Goal: Task Accomplishment & Management: Use online tool/utility

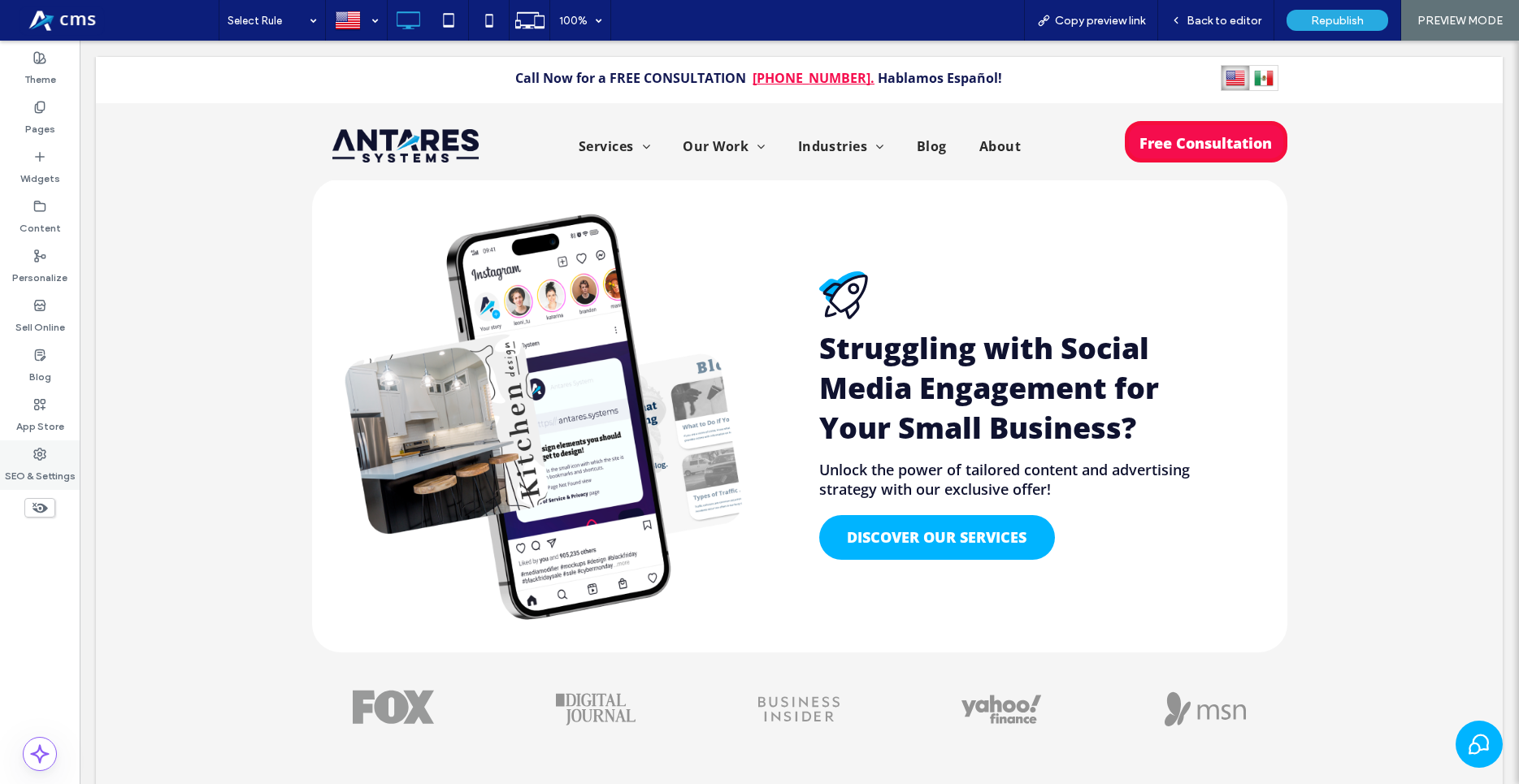
click at [39, 463] on label "SEO & Settings" at bounding box center [40, 472] width 71 height 23
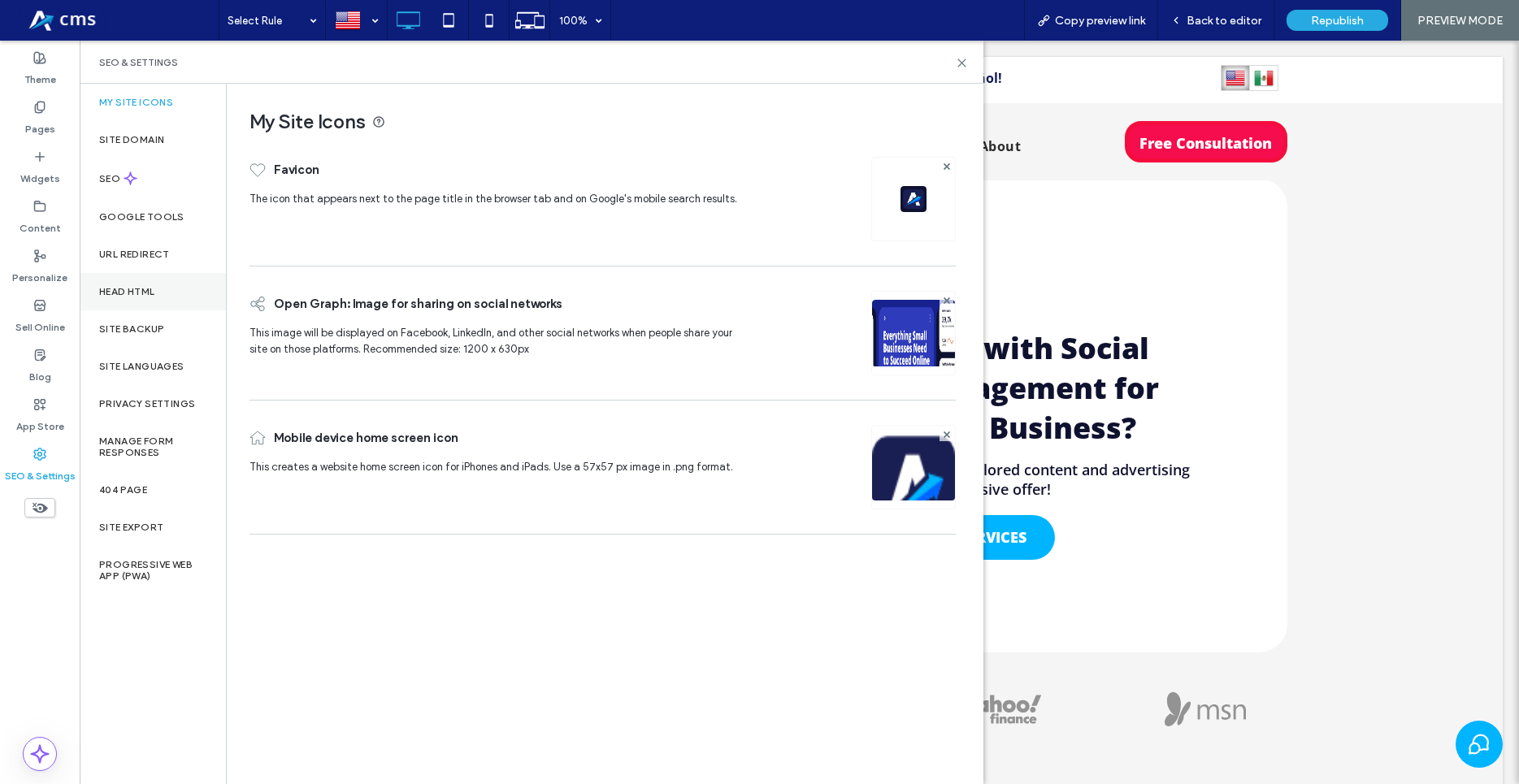
click at [145, 290] on label "Head HTML" at bounding box center [126, 292] width 56 height 11
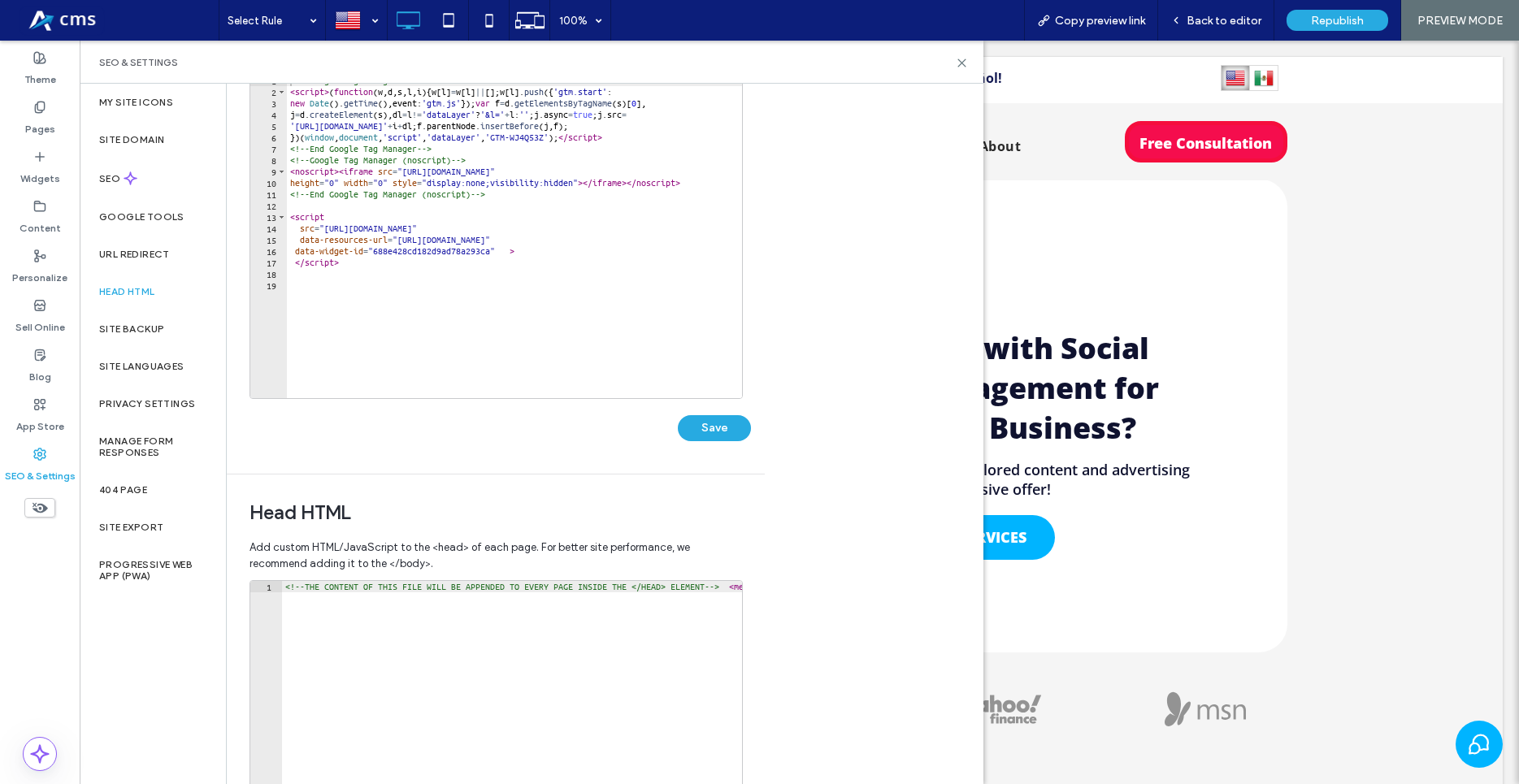
scroll to position [186, 0]
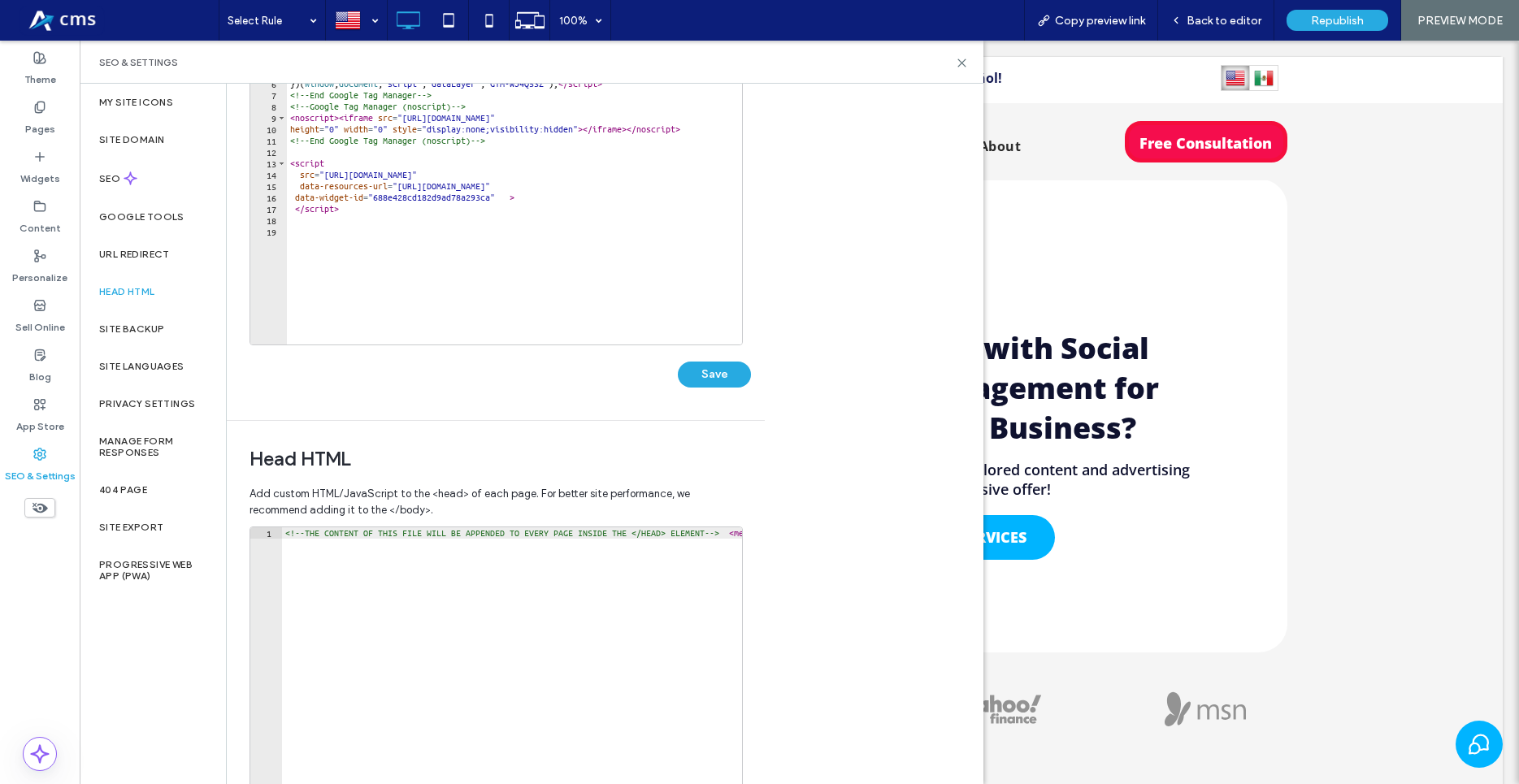
type textarea "**********"
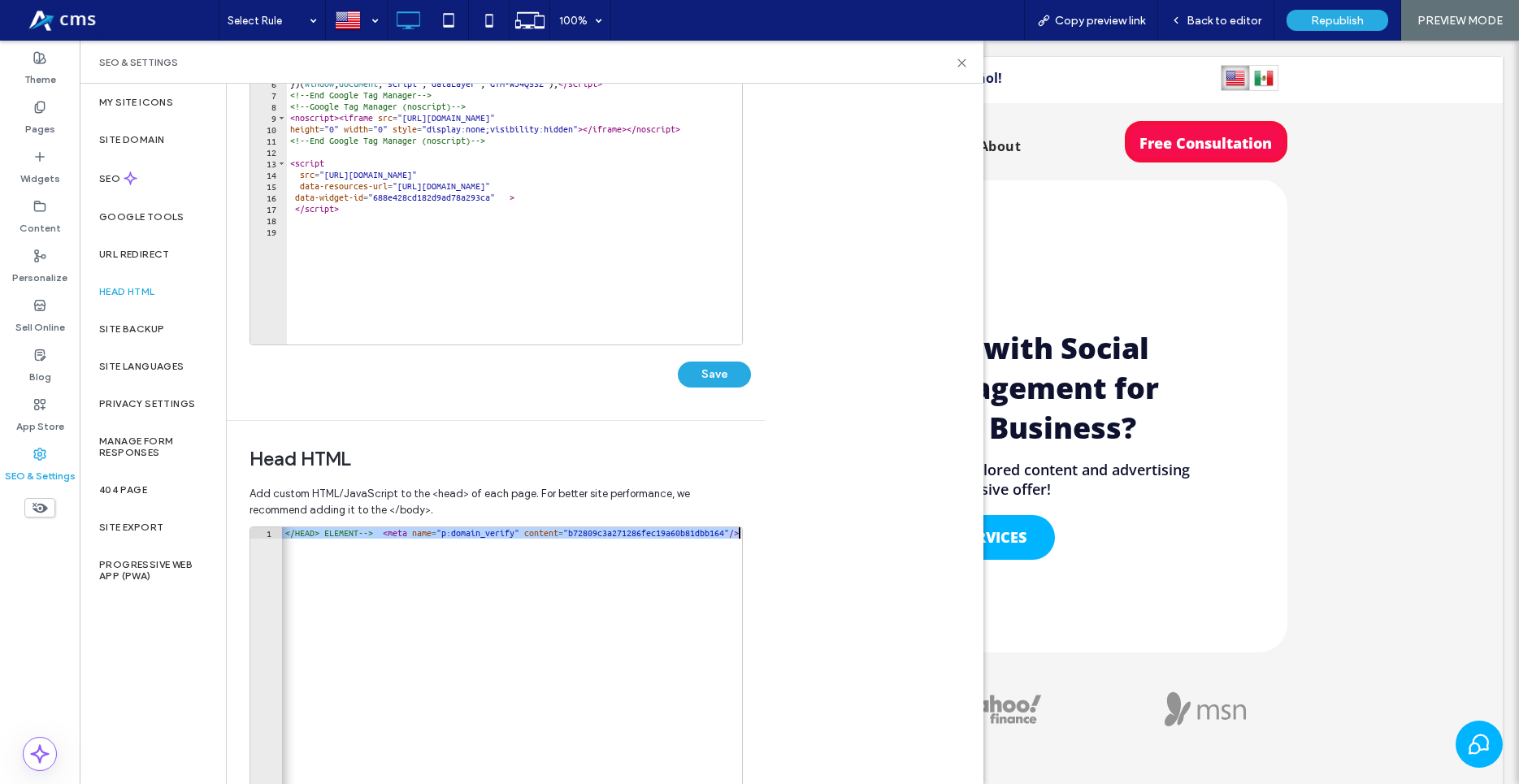
drag, startPoint x: 409, startPoint y: 534, endPoint x: 748, endPoint y: 550, distance: 339.4
click at [748, 550] on div "**********" at bounding box center [500, 718] width 501 height 384
click at [396, 547] on div "<!-- THE CONTENT OF THIS FILE WILL BE APPENDED TO EVERY PAGE INSIDE THE </HEAD>…" at bounding box center [512, 689] width 460 height 323
click at [346, 522] on span "Add custom HTML/JavaScript to the <head> of each page. For better site performa…" at bounding box center [495, 502] width 491 height 49
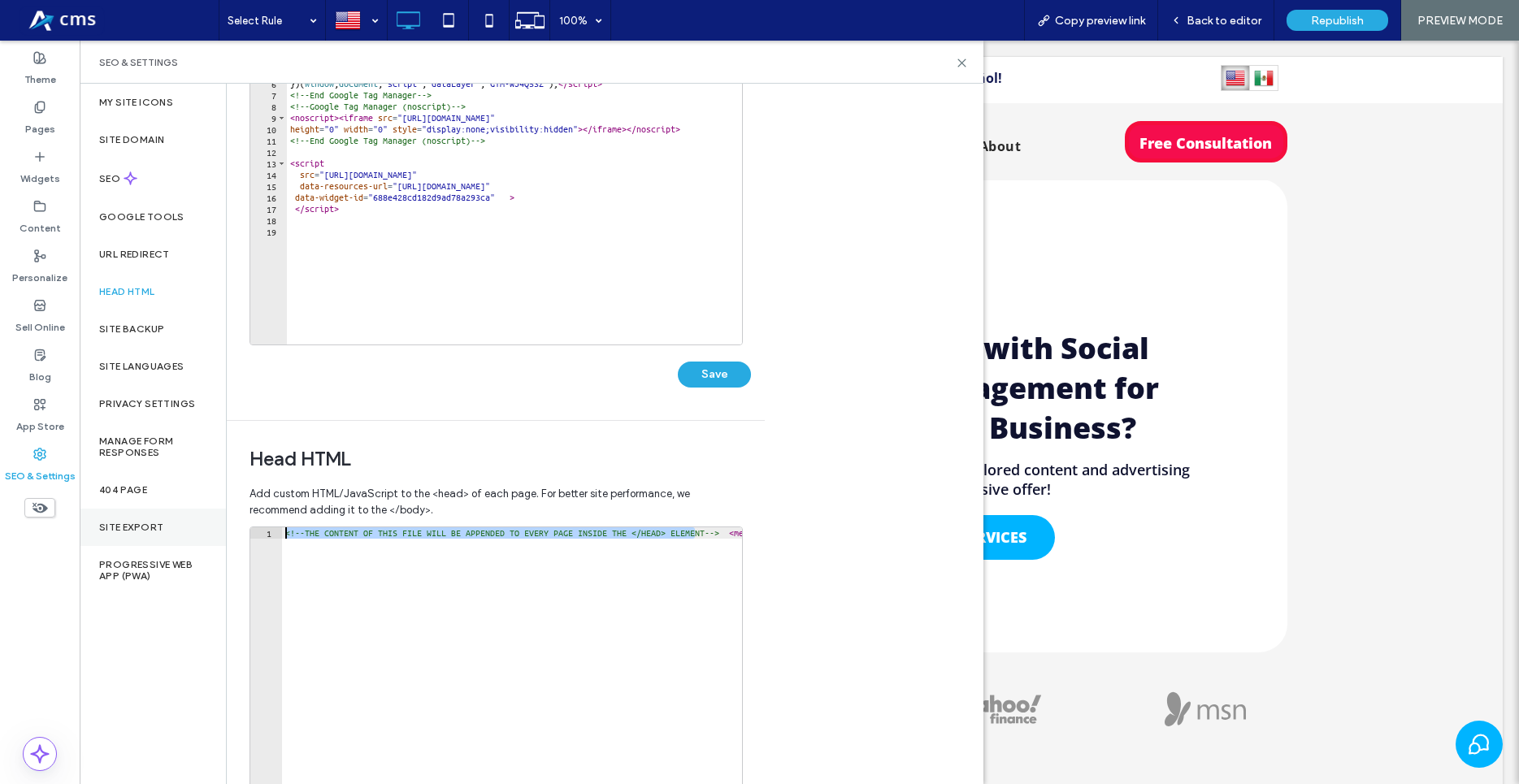
drag, startPoint x: 346, startPoint y: 534, endPoint x: 137, endPoint y: 533, distance: 209.0
click at [137, 533] on div "My Site Icons Site Domain SEO Google Tools URL Redirect Head HTML Site Backup S…" at bounding box center [531, 433] width 904 height 700
click at [522, 575] on div "<!-- THE CONTENT OF THIS FILE WILL BE APPENDED TO EVERY PAGE INSIDE THE </HEAD>…" at bounding box center [684, 694] width 806 height 333
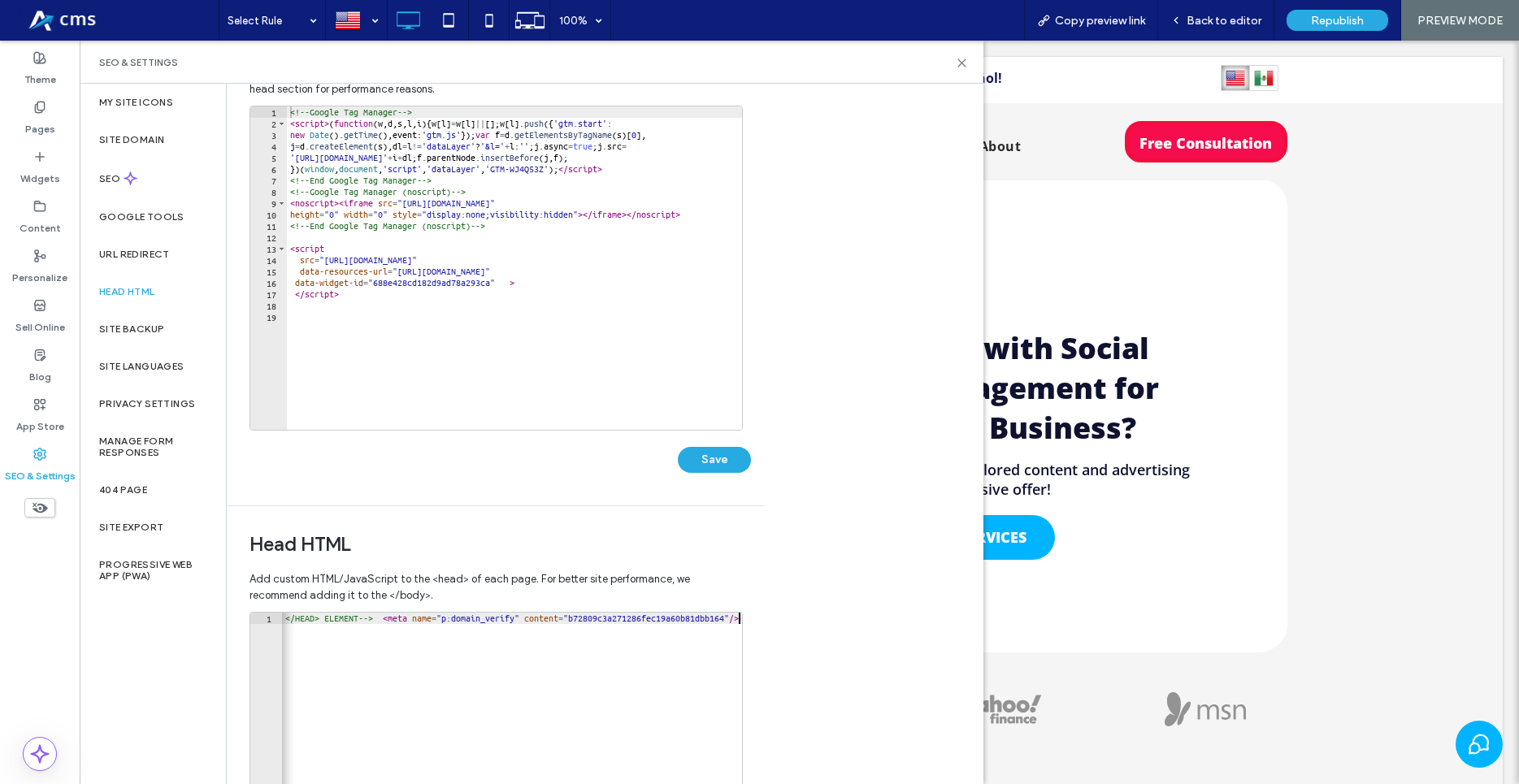
scroll to position [92, 0]
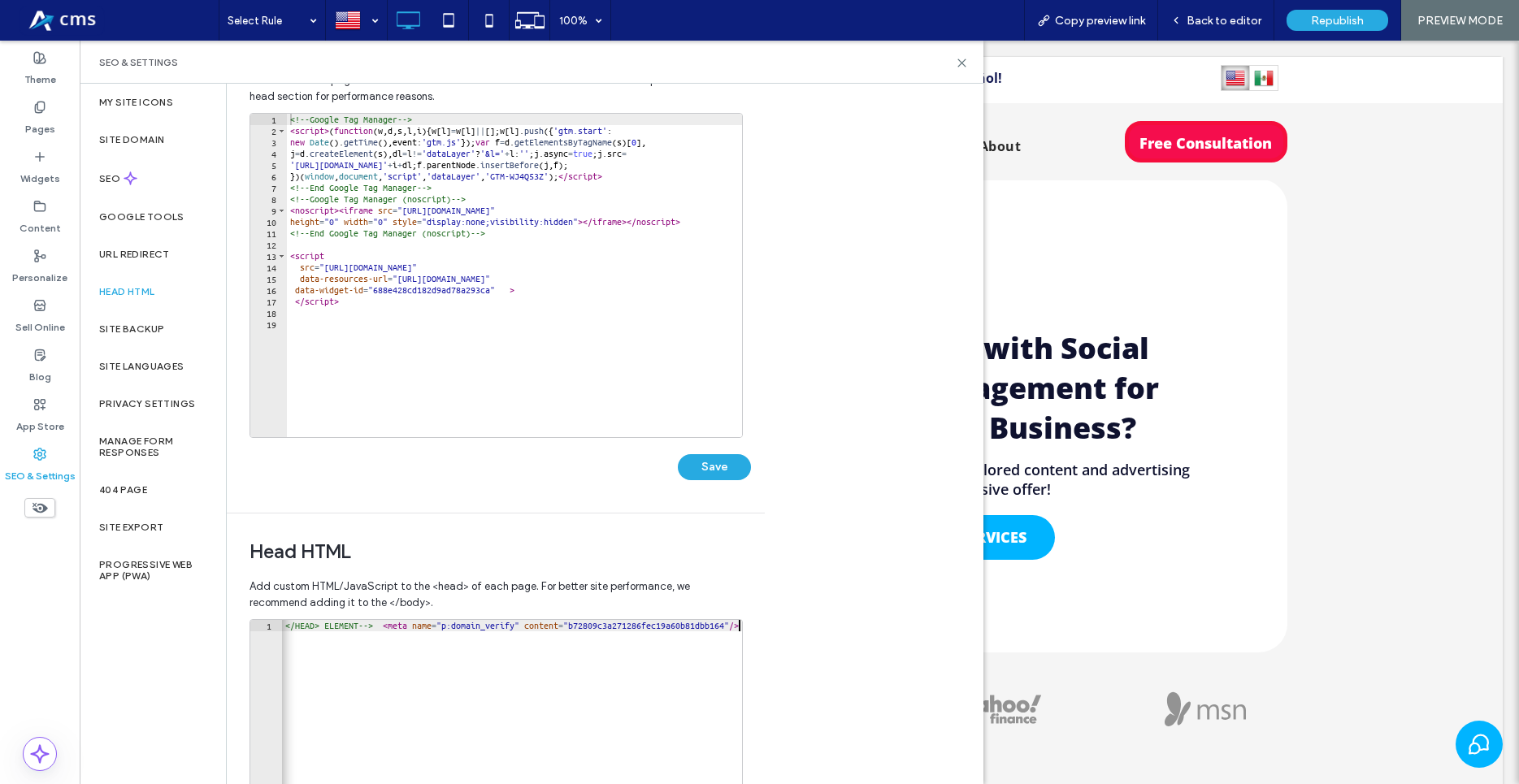
click at [346, 384] on div "<!-- Google Tag Manager --> < script > ( function ( w , d , s , l , i ) { w [ l…" at bounding box center [516, 286] width 460 height 346
paste textarea "*********"
type textarea "*********"
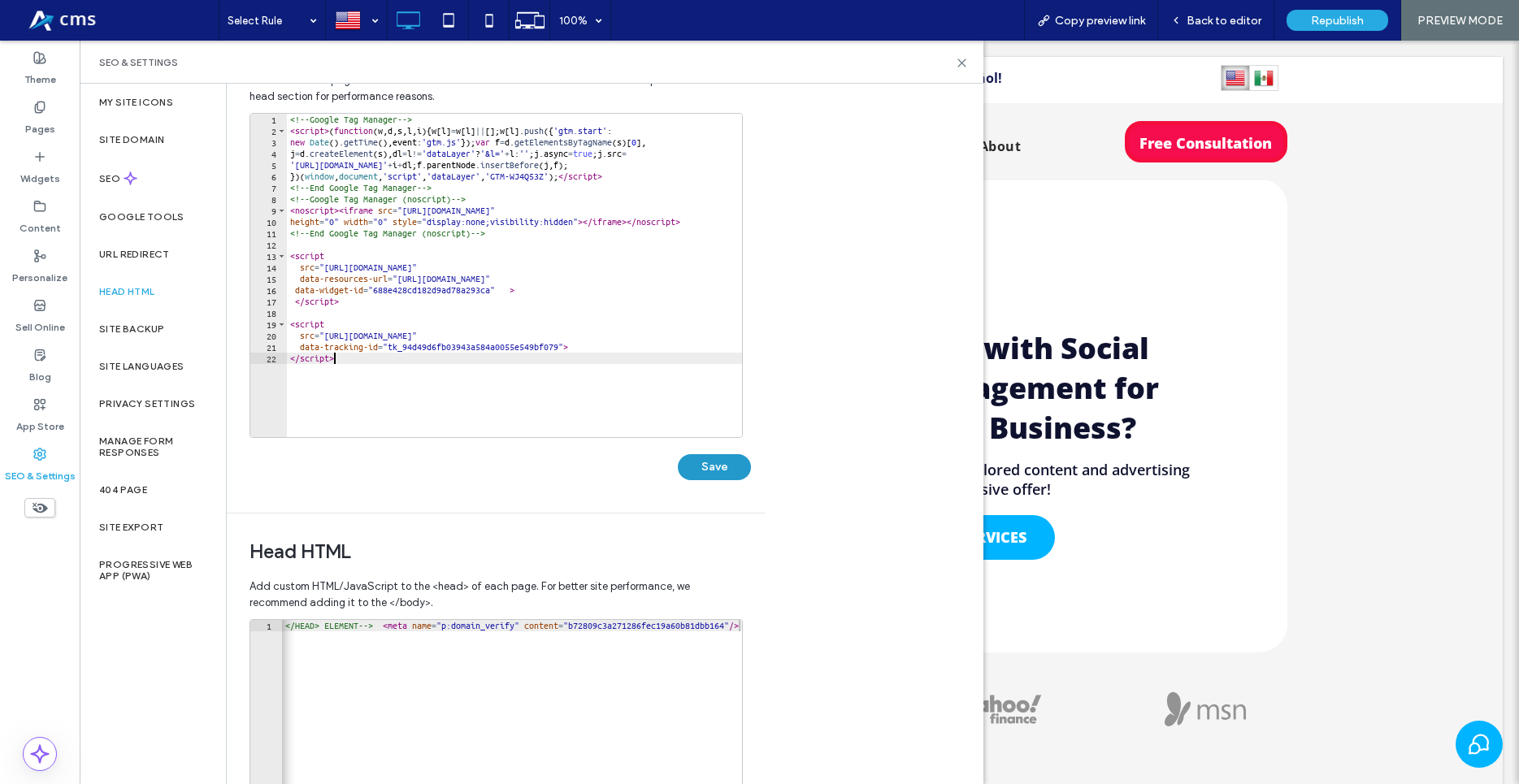
drag, startPoint x: 735, startPoint y: 473, endPoint x: 734, endPoint y: 481, distance: 8.1
click at [735, 474] on button "Save" at bounding box center [714, 467] width 74 height 26
click at [961, 57] on icon at bounding box center [961, 62] width 12 height 12
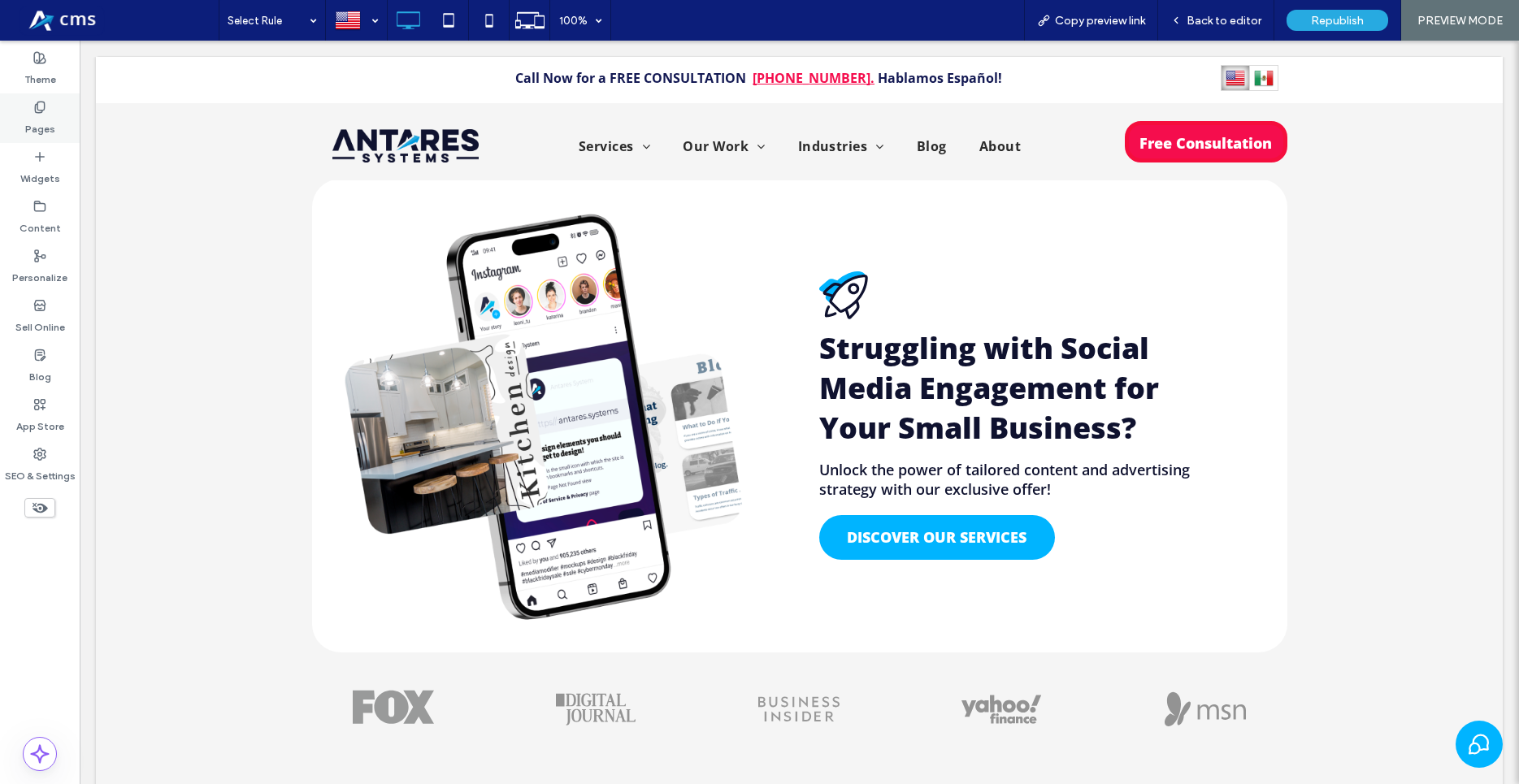
click at [44, 115] on label "Pages" at bounding box center [41, 125] width 30 height 23
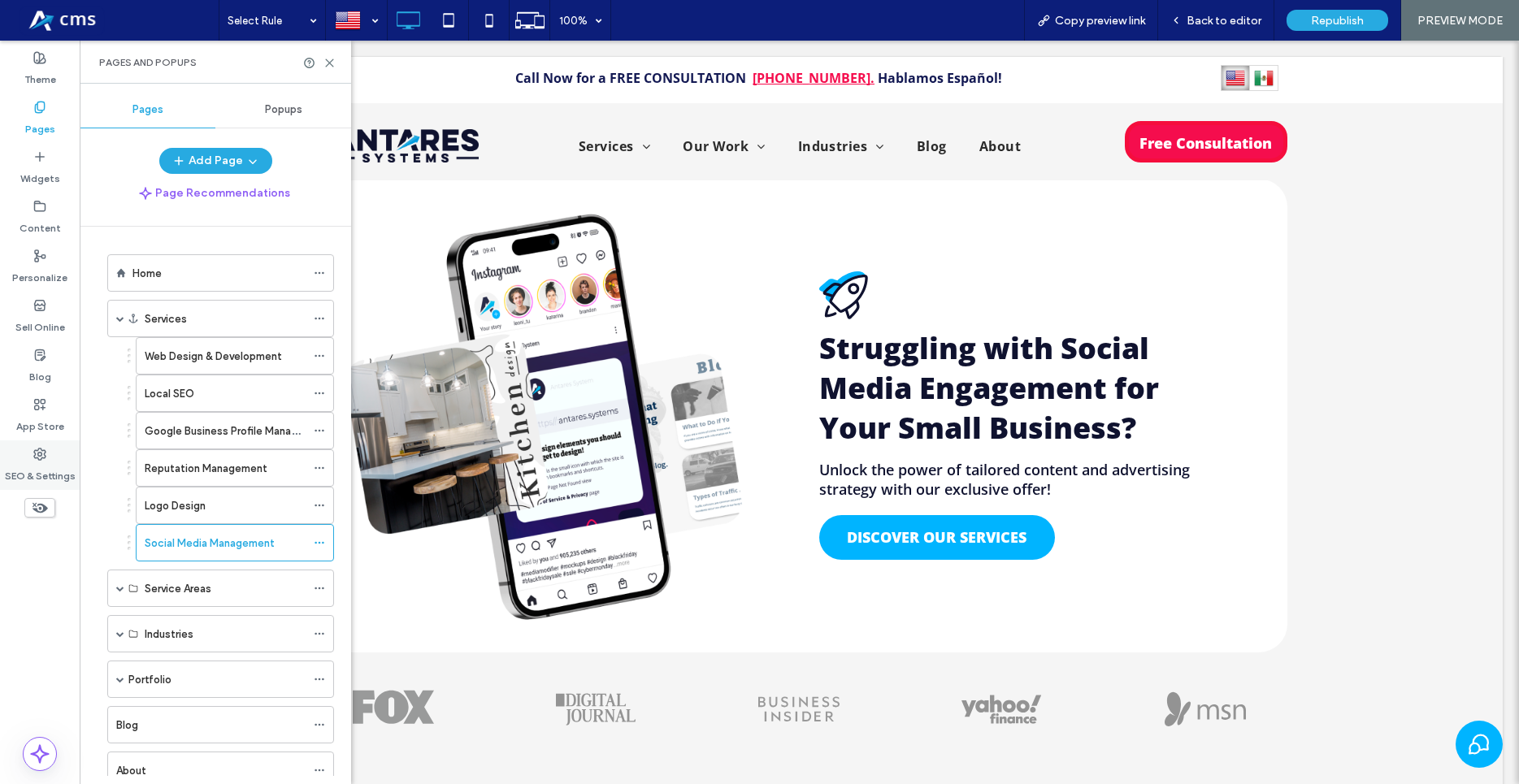
click at [52, 451] on div "SEO & Settings" at bounding box center [40, 465] width 80 height 50
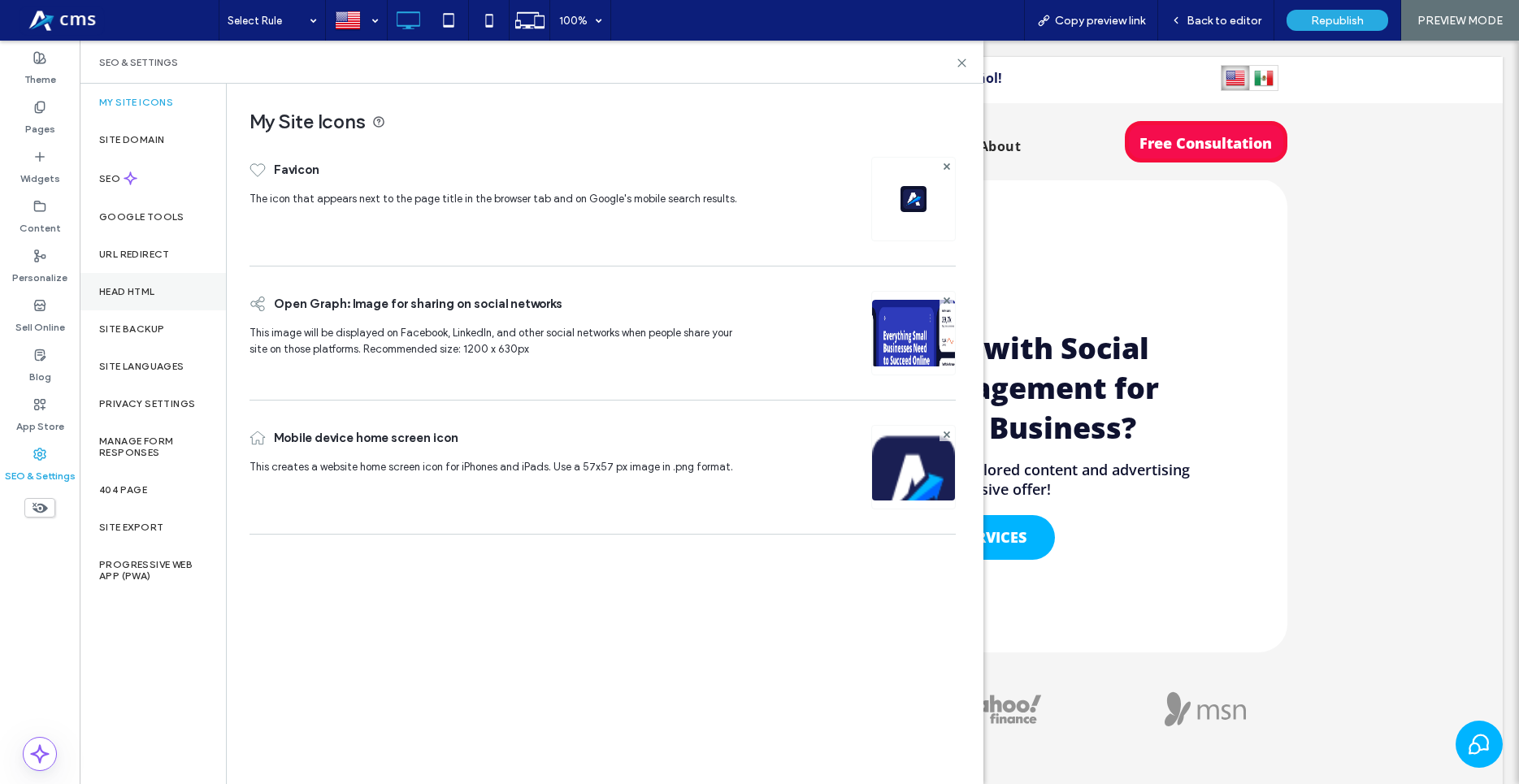
click at [154, 290] on label "Head HTML" at bounding box center [126, 292] width 56 height 11
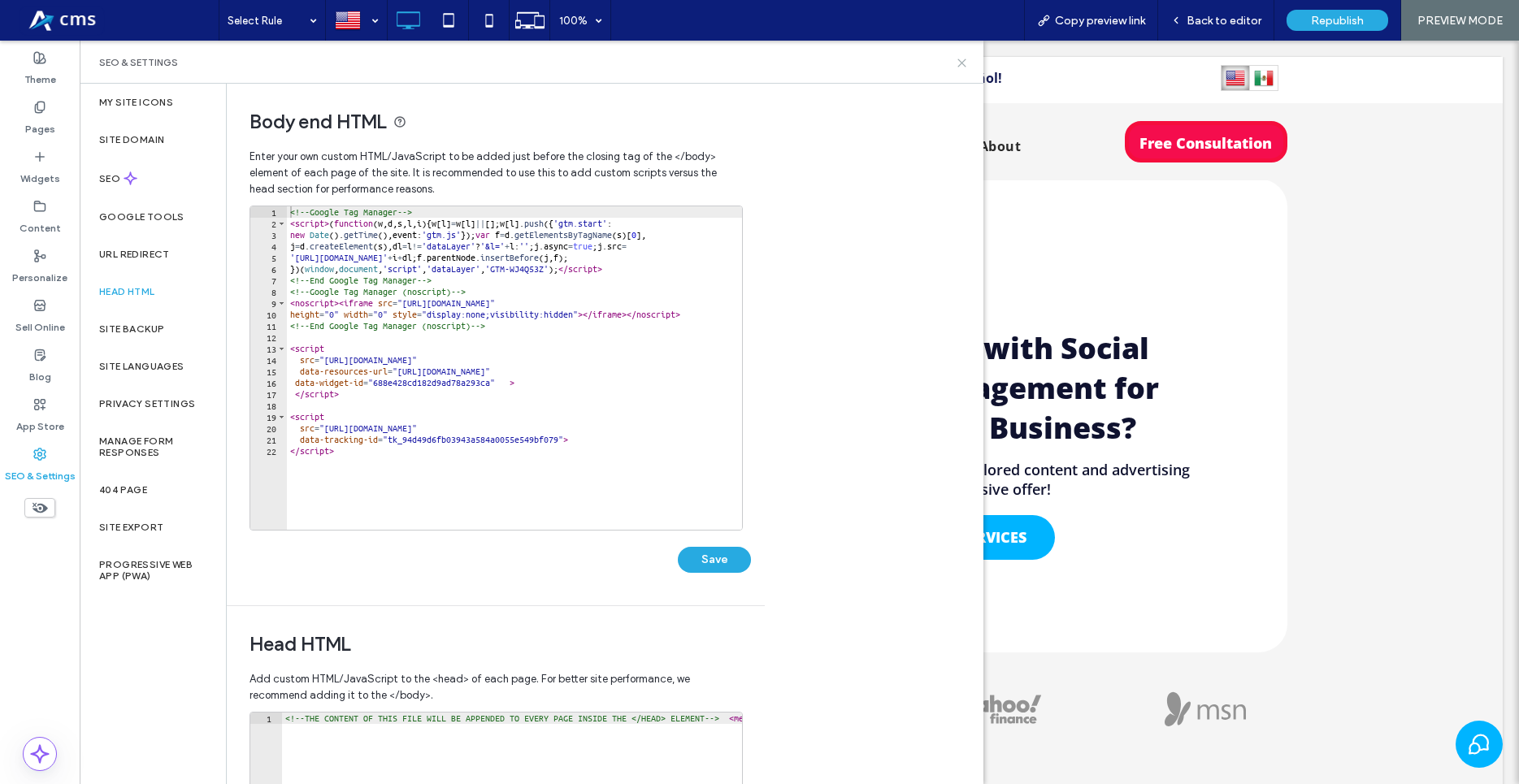
click at [962, 61] on icon at bounding box center [961, 62] width 12 height 12
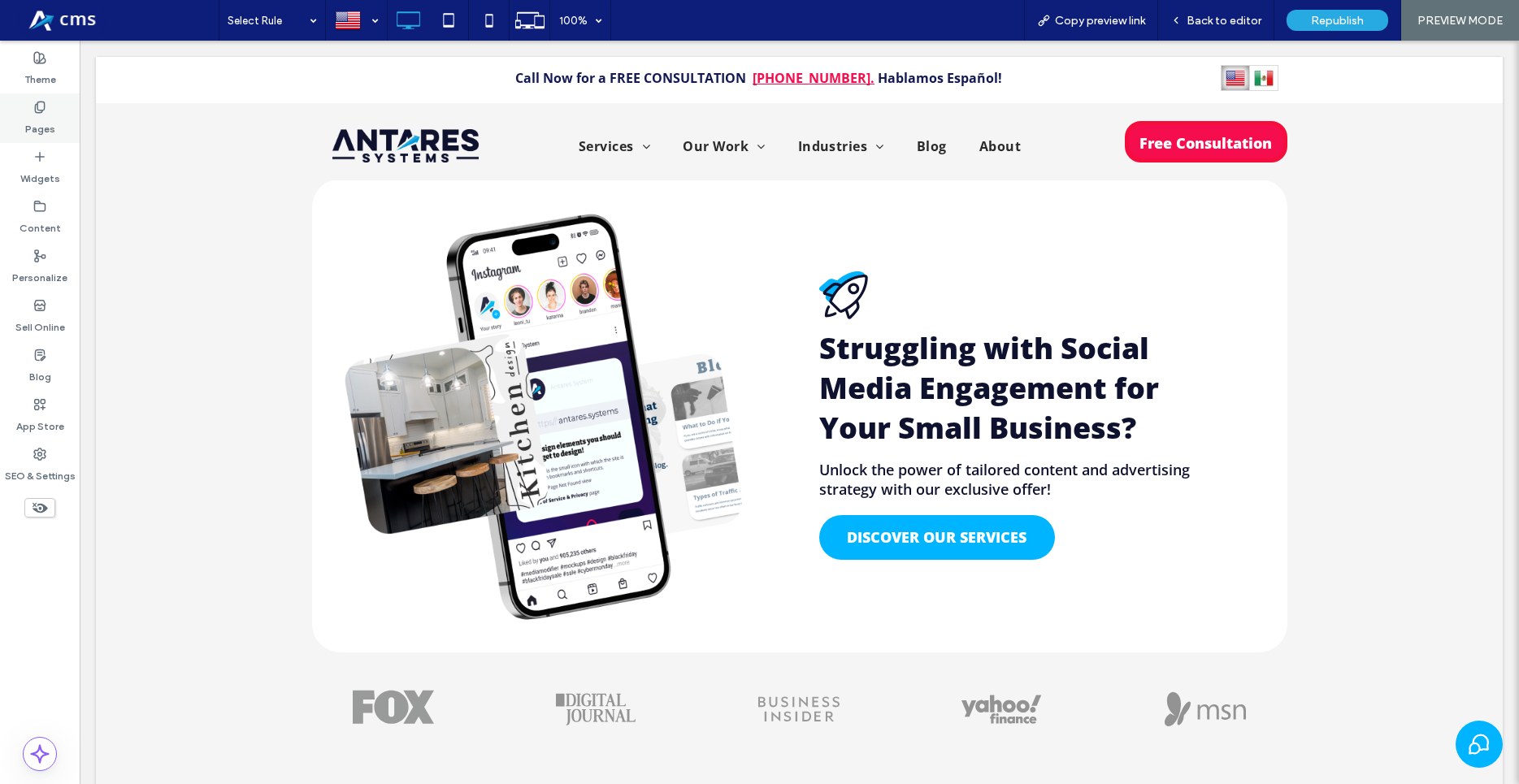
click at [51, 116] on label "Pages" at bounding box center [41, 125] width 30 height 23
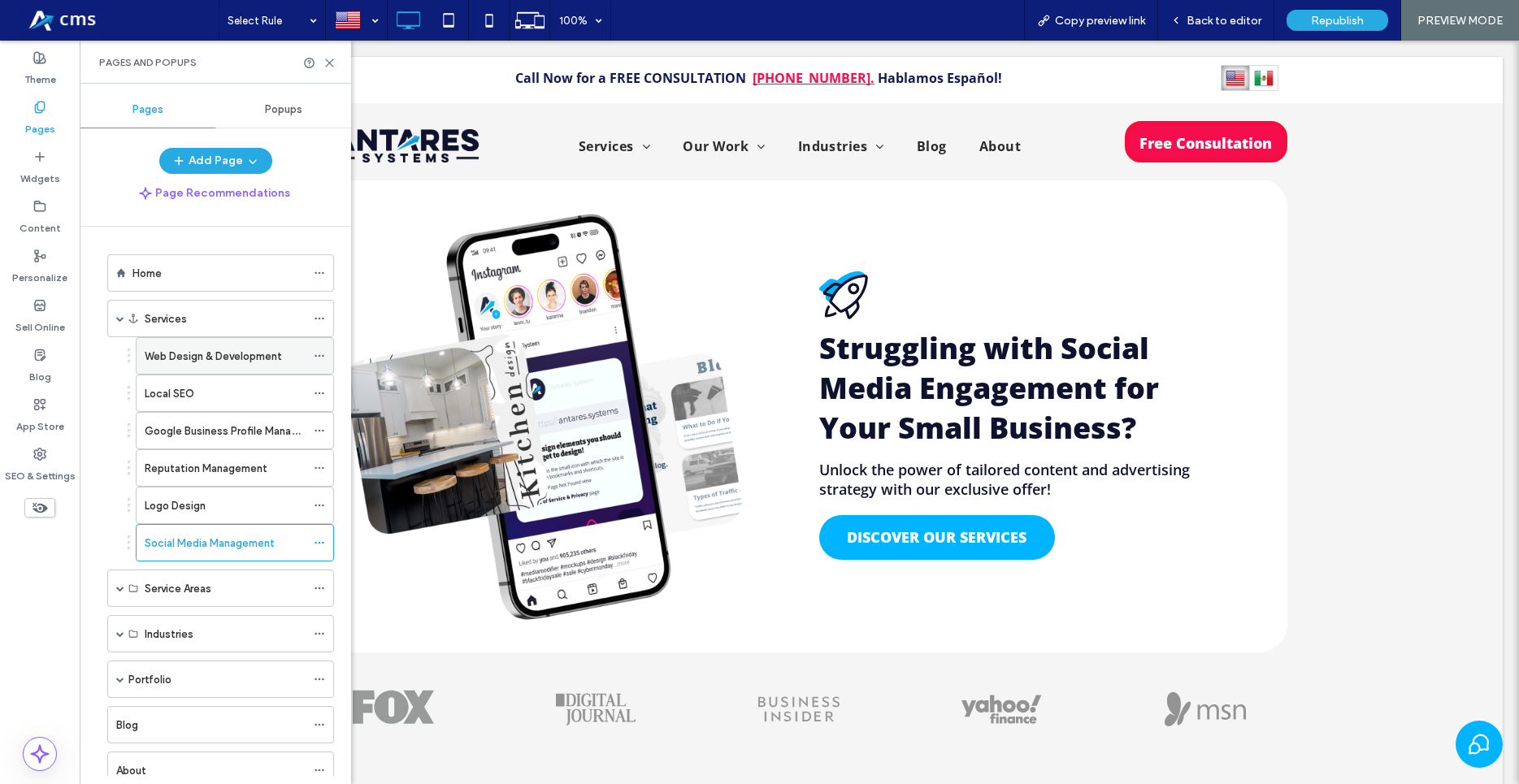
click at [209, 353] on label "Web Design & Development" at bounding box center [213, 356] width 138 height 28
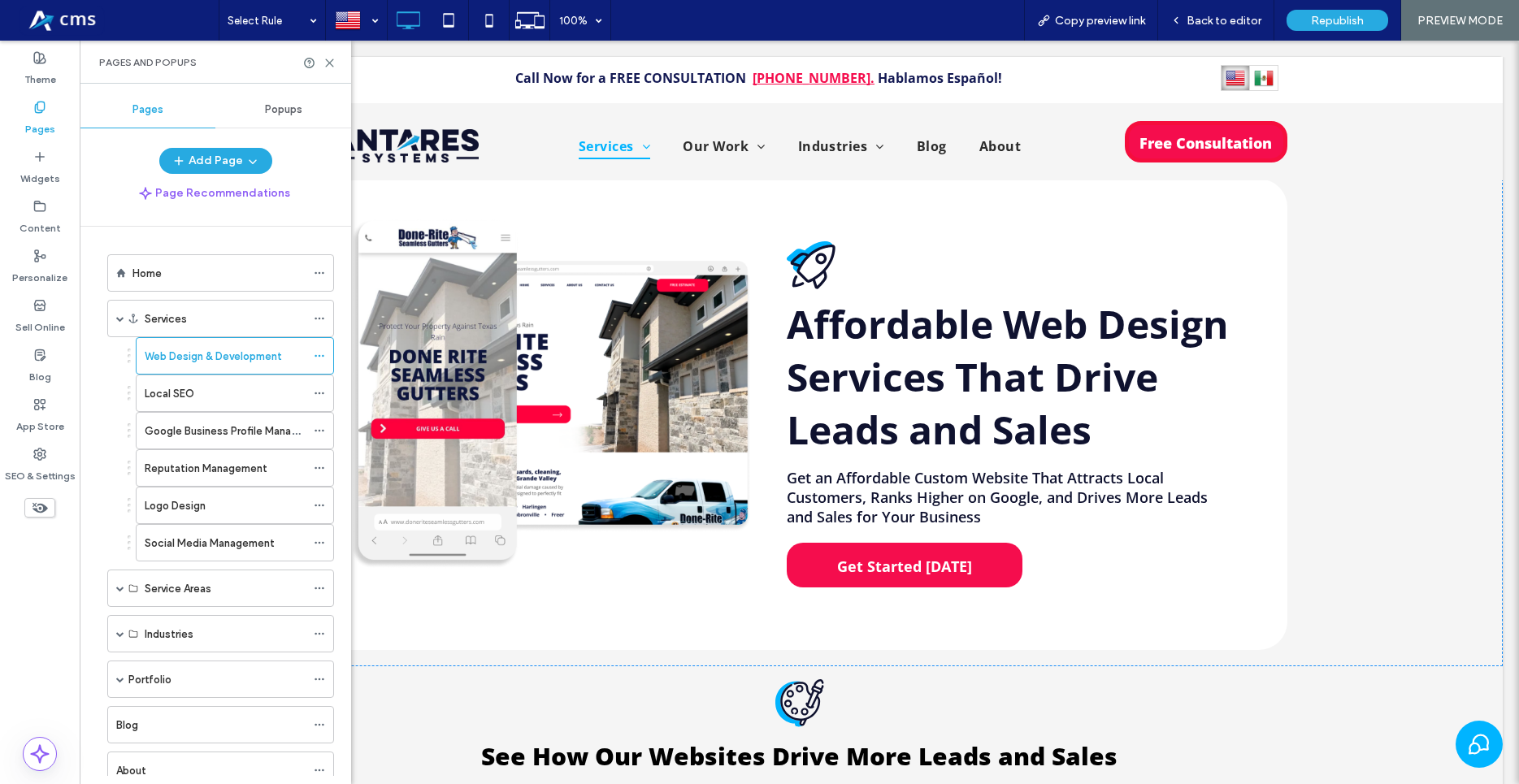
click at [912, 559] on div "Click to edit in Flex Mode" at bounding box center [799, 422] width 1407 height 487
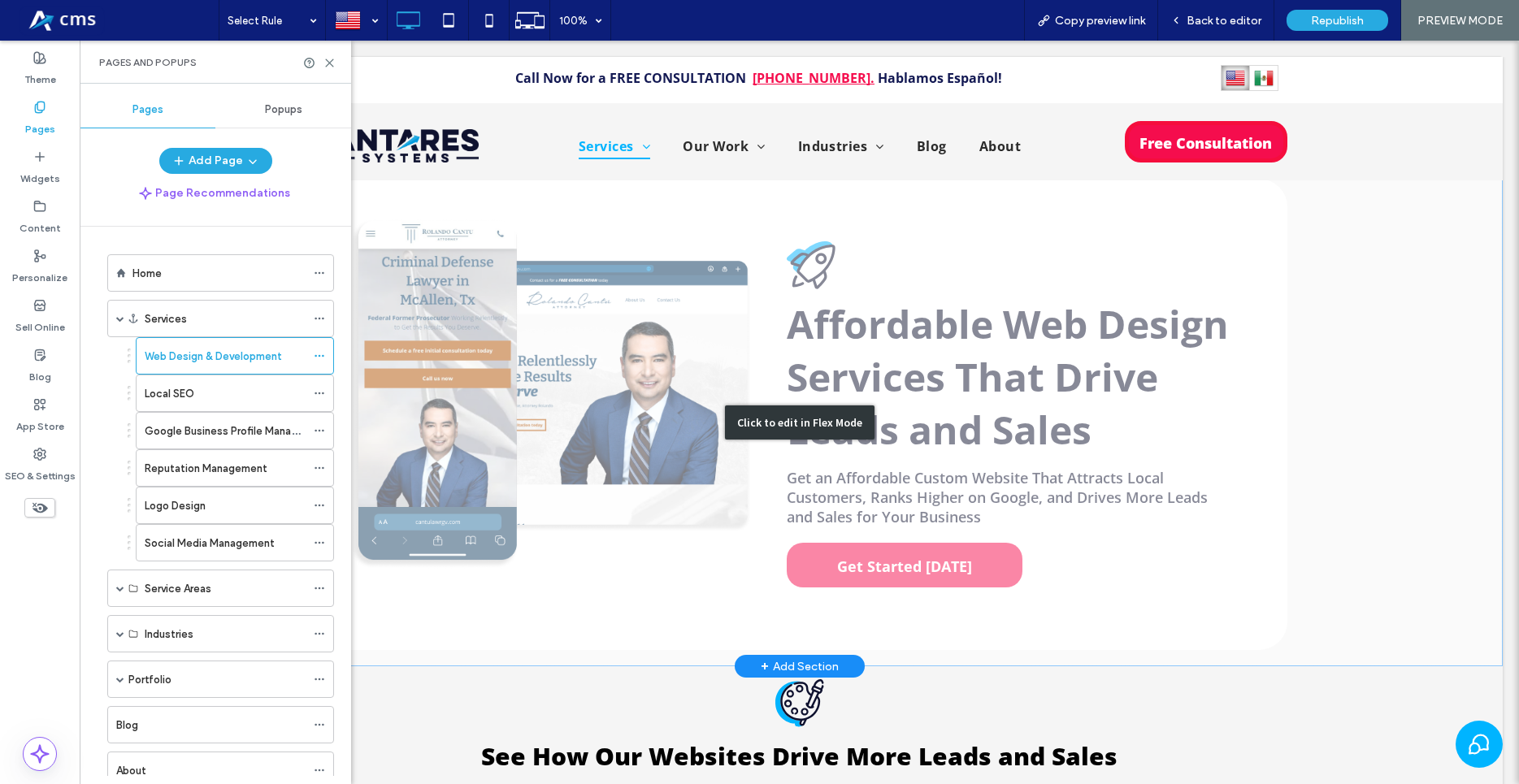
click at [977, 482] on div "Click to edit in Flex Mode" at bounding box center [799, 422] width 1407 height 487
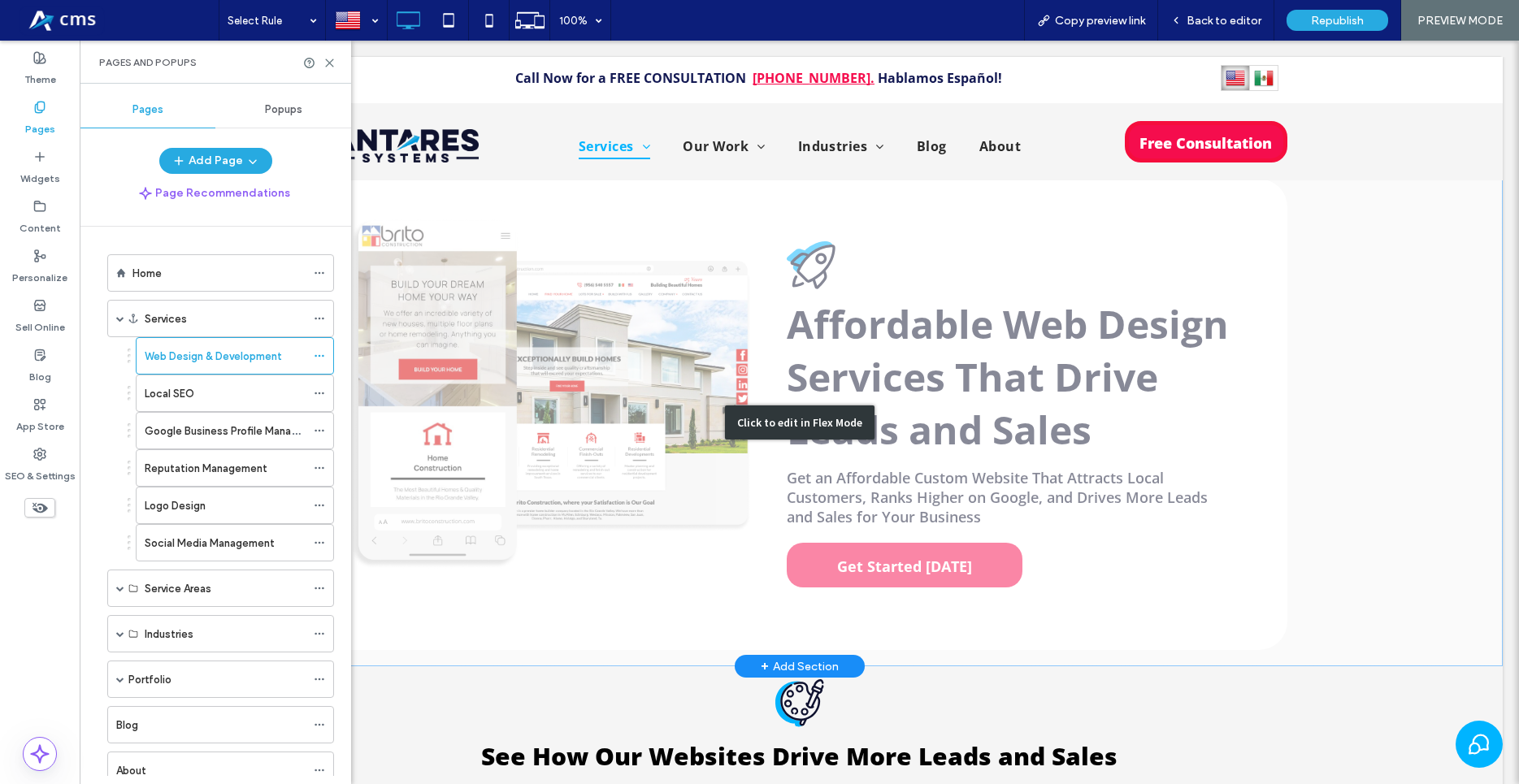
click at [977, 521] on div "Click to edit in Flex Mode" at bounding box center [799, 422] width 1407 height 487
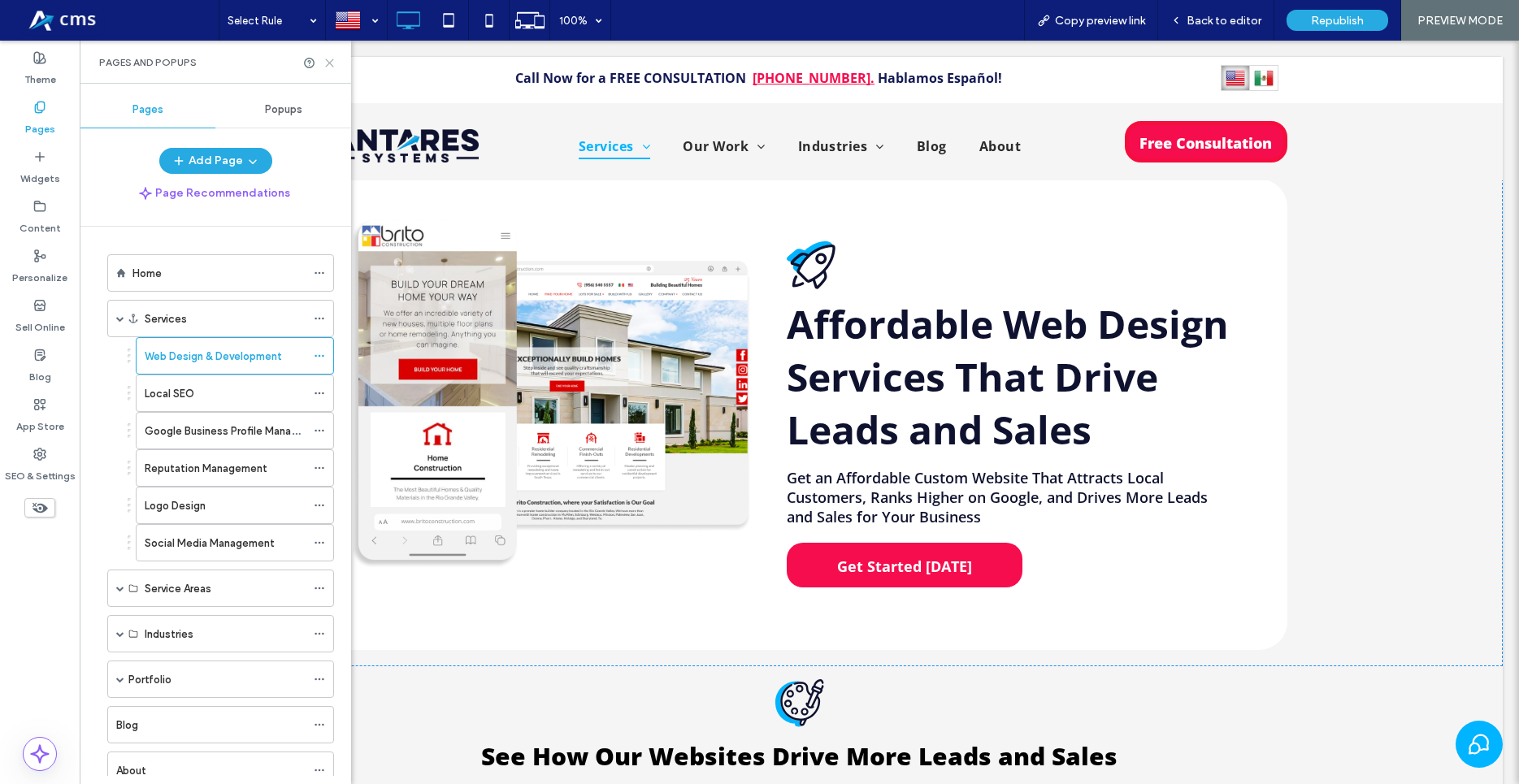
drag, startPoint x: 327, startPoint y: 68, endPoint x: 415, endPoint y: 204, distance: 162.0
click at [327, 68] on icon at bounding box center [329, 62] width 12 height 12
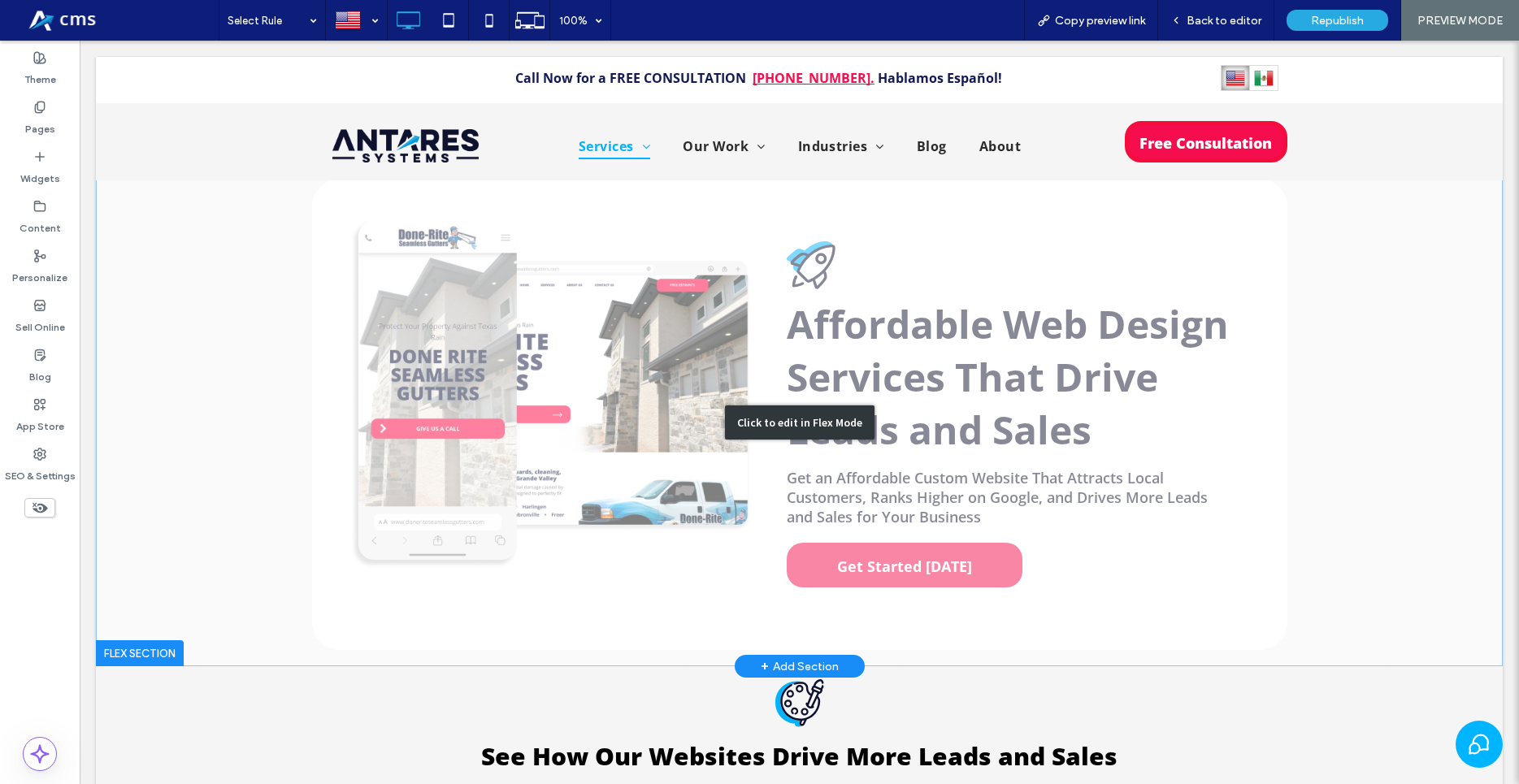
click at [823, 526] on div "Click to edit in Flex Mode" at bounding box center [799, 422] width 1407 height 487
click at [828, 410] on div "Click to edit in Flex Mode" at bounding box center [799, 422] width 150 height 34
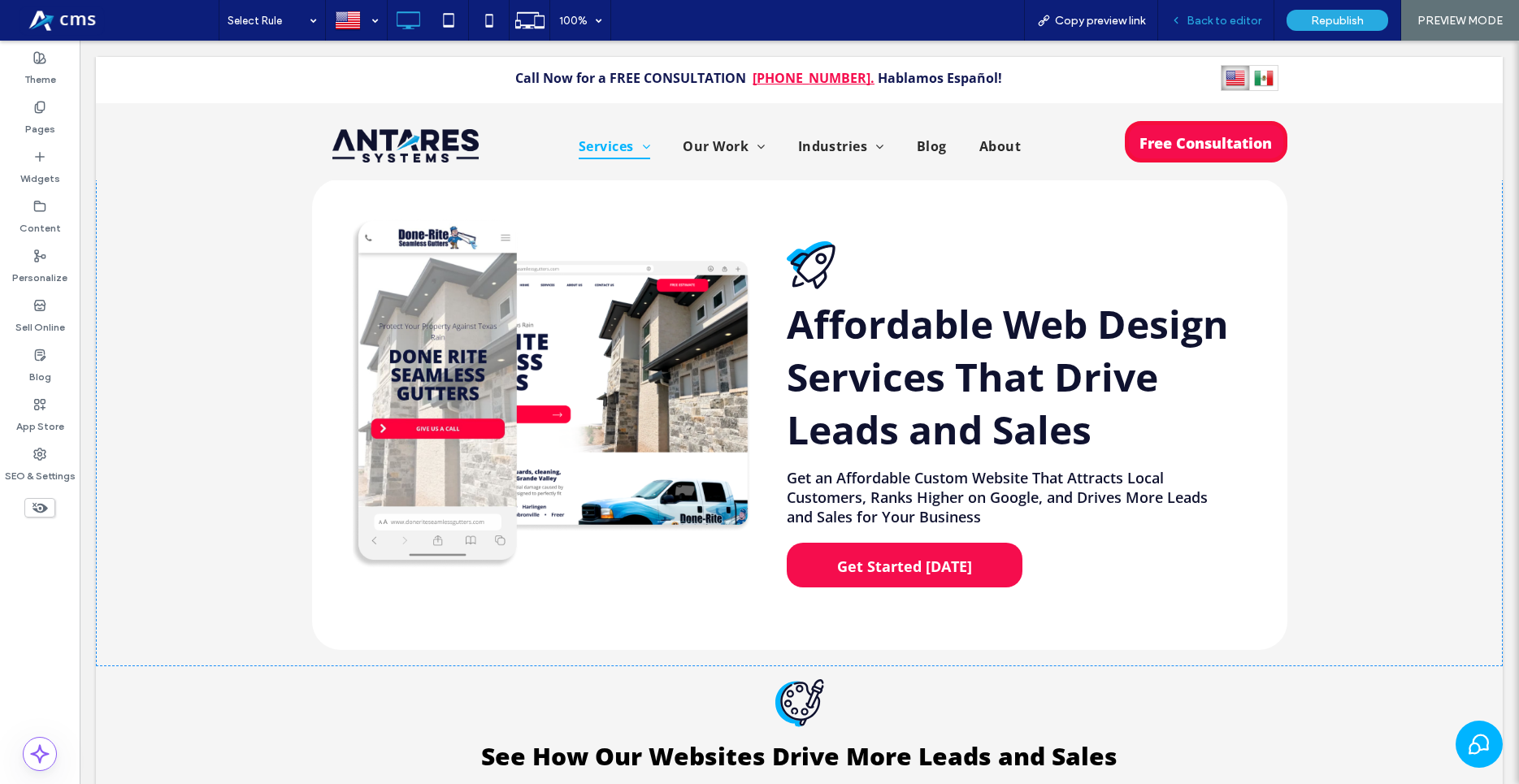
click at [1242, 28] on div "Back to editor" at bounding box center [1216, 20] width 116 height 41
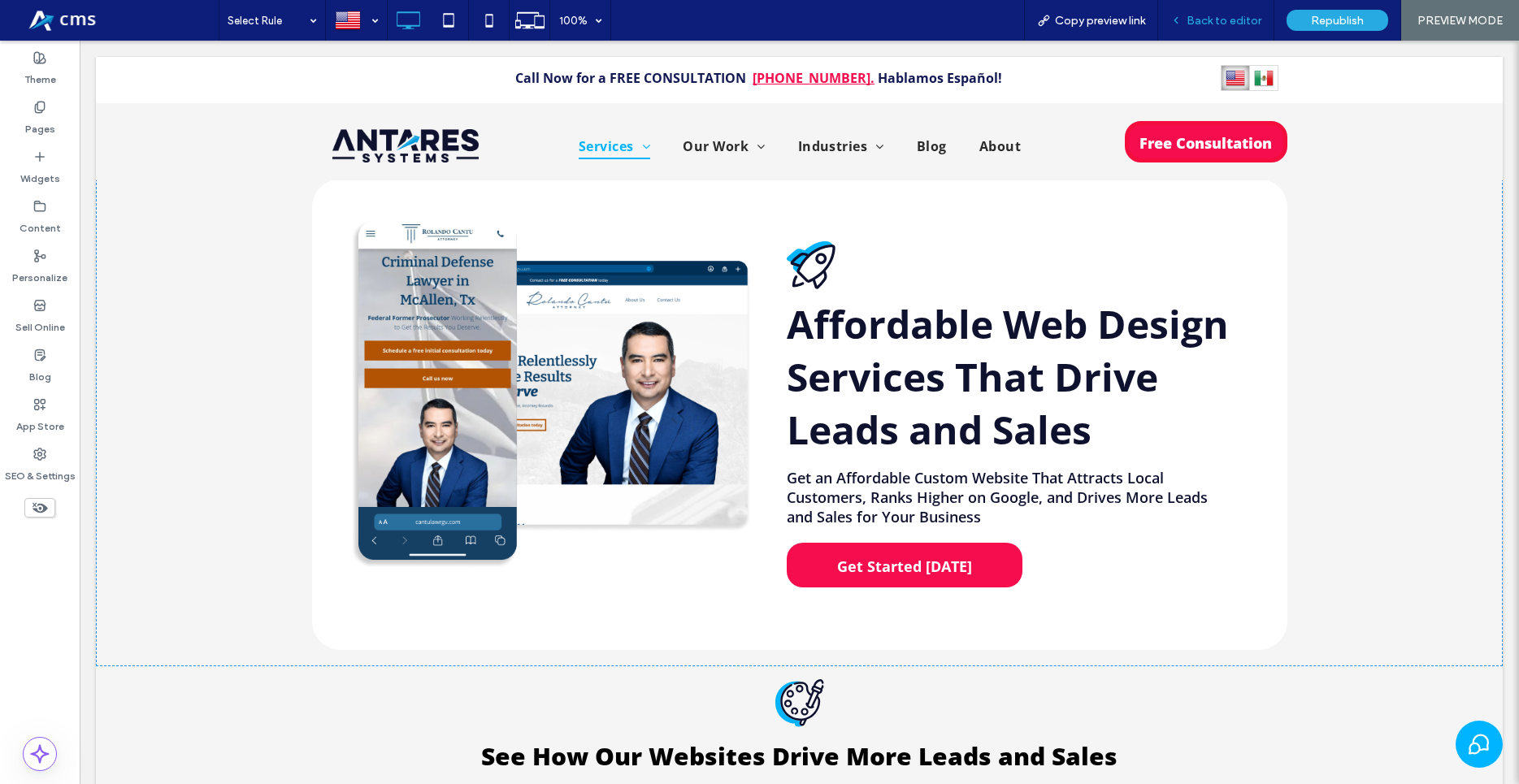
click at [1226, 21] on span "Back to editor" at bounding box center [1223, 21] width 74 height 14
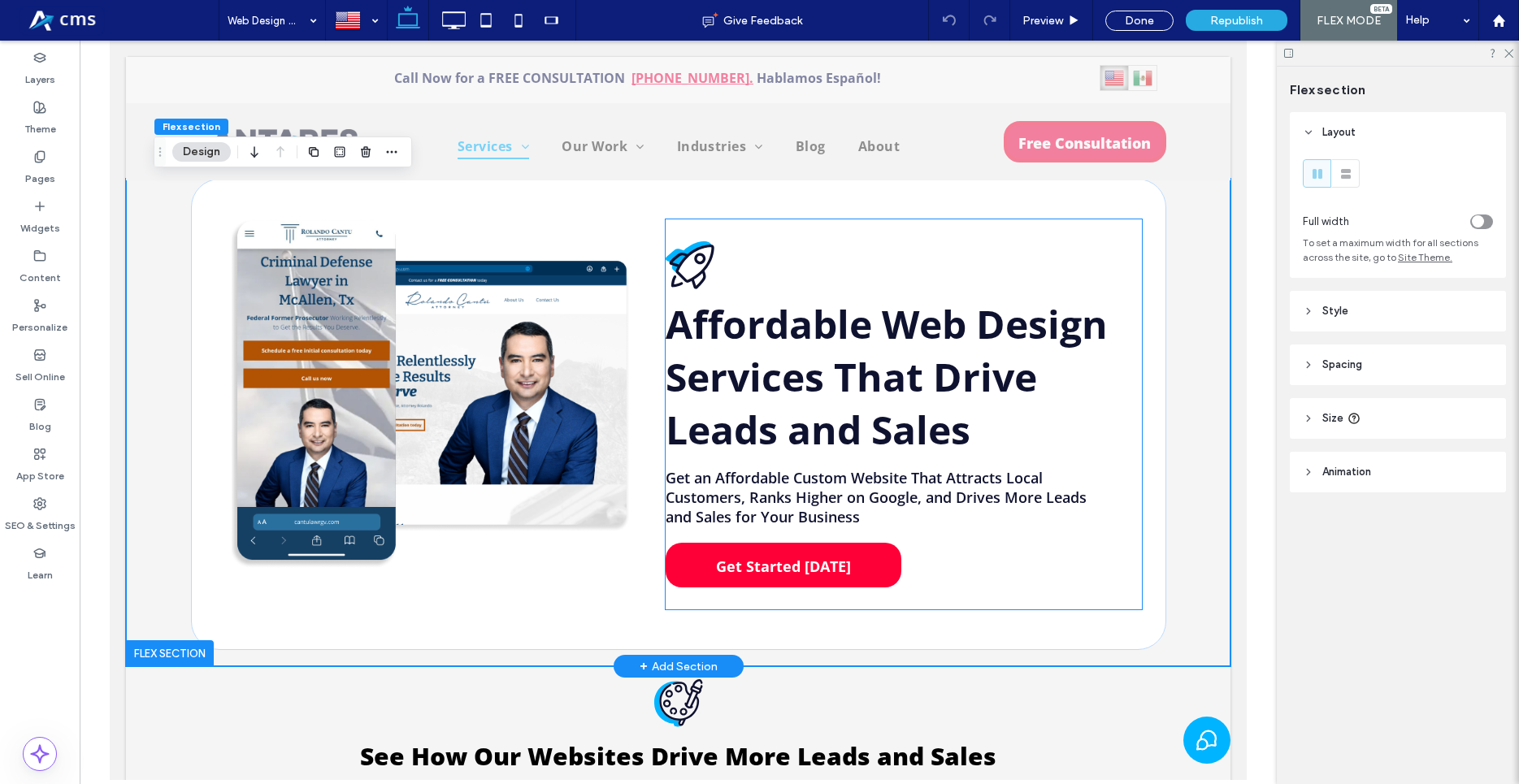
click at [717, 550] on span "Get Started [DATE]" at bounding box center [783, 566] width 146 height 36
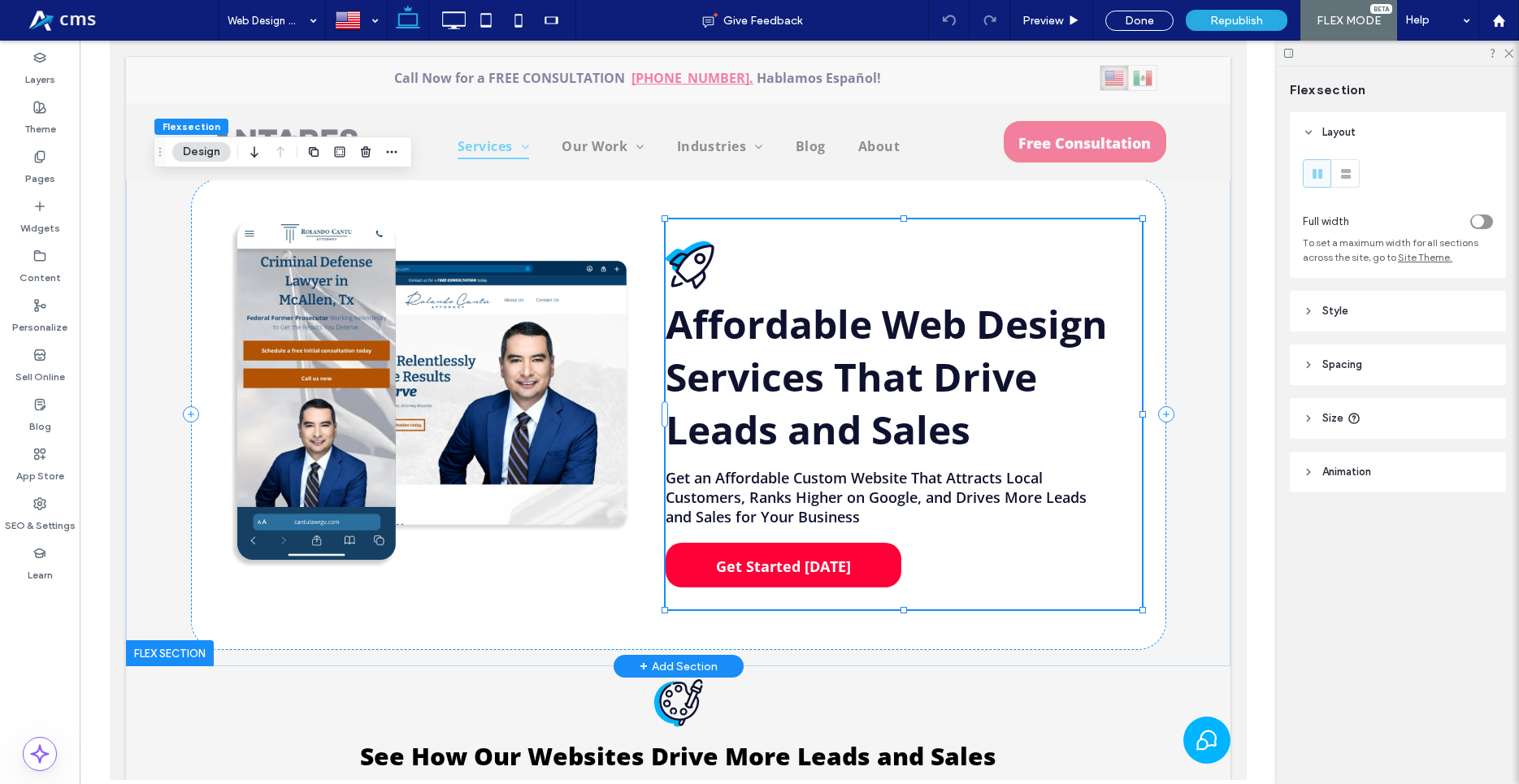
click at [717, 550] on span "Get Started [DATE]" at bounding box center [783, 566] width 146 height 36
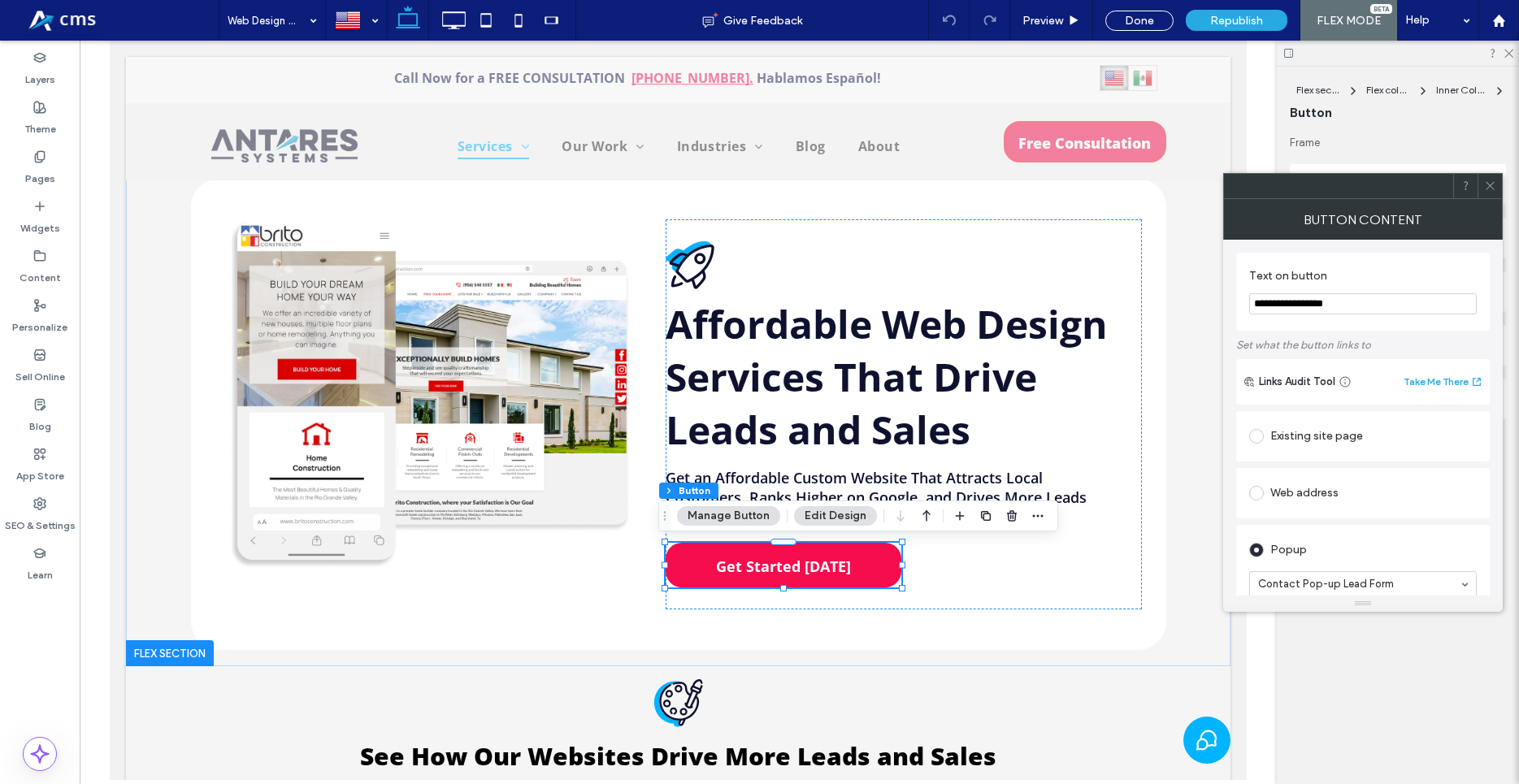
click at [1266, 439] on label at bounding box center [1259, 436] width 21 height 15
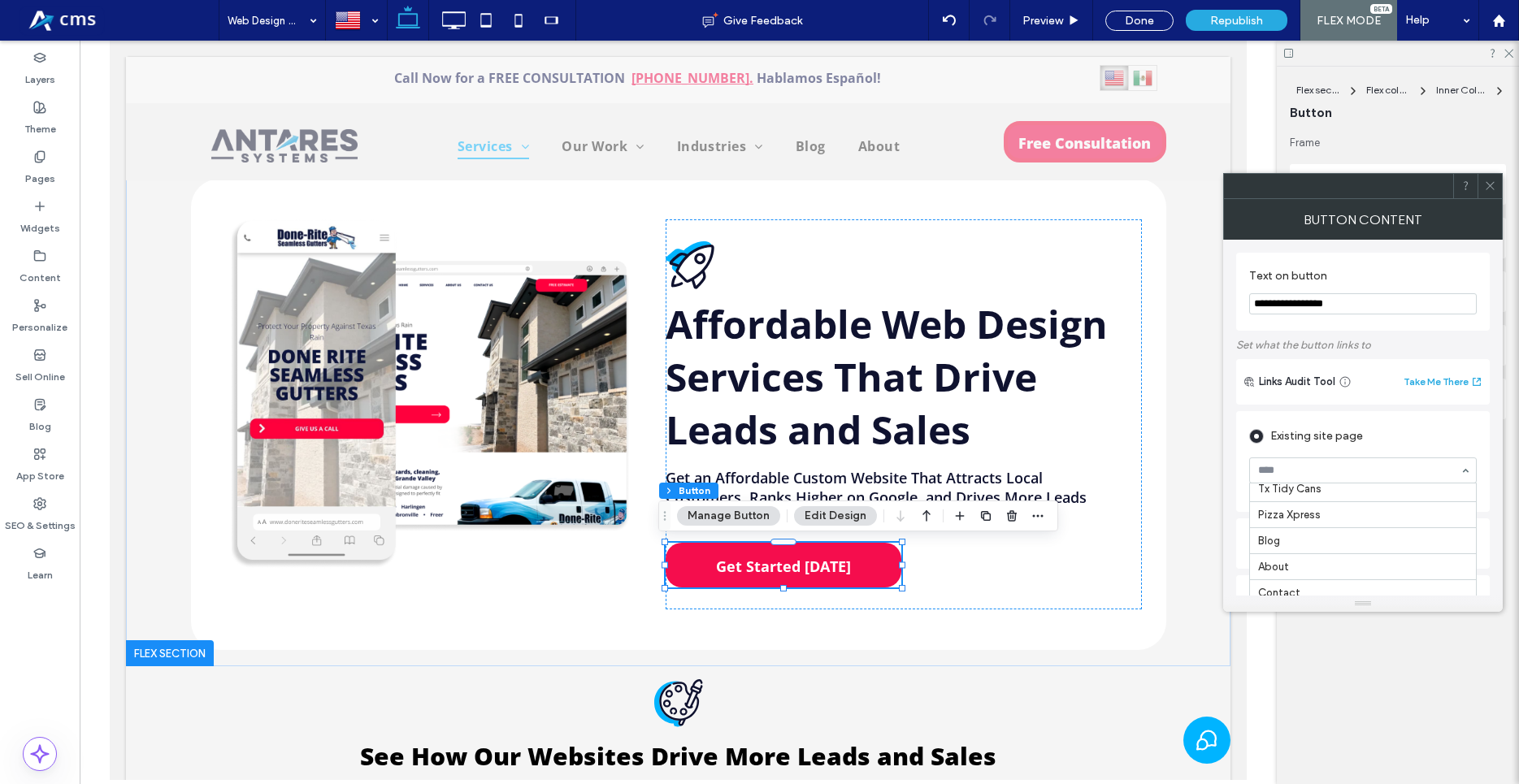
scroll to position [731, 0]
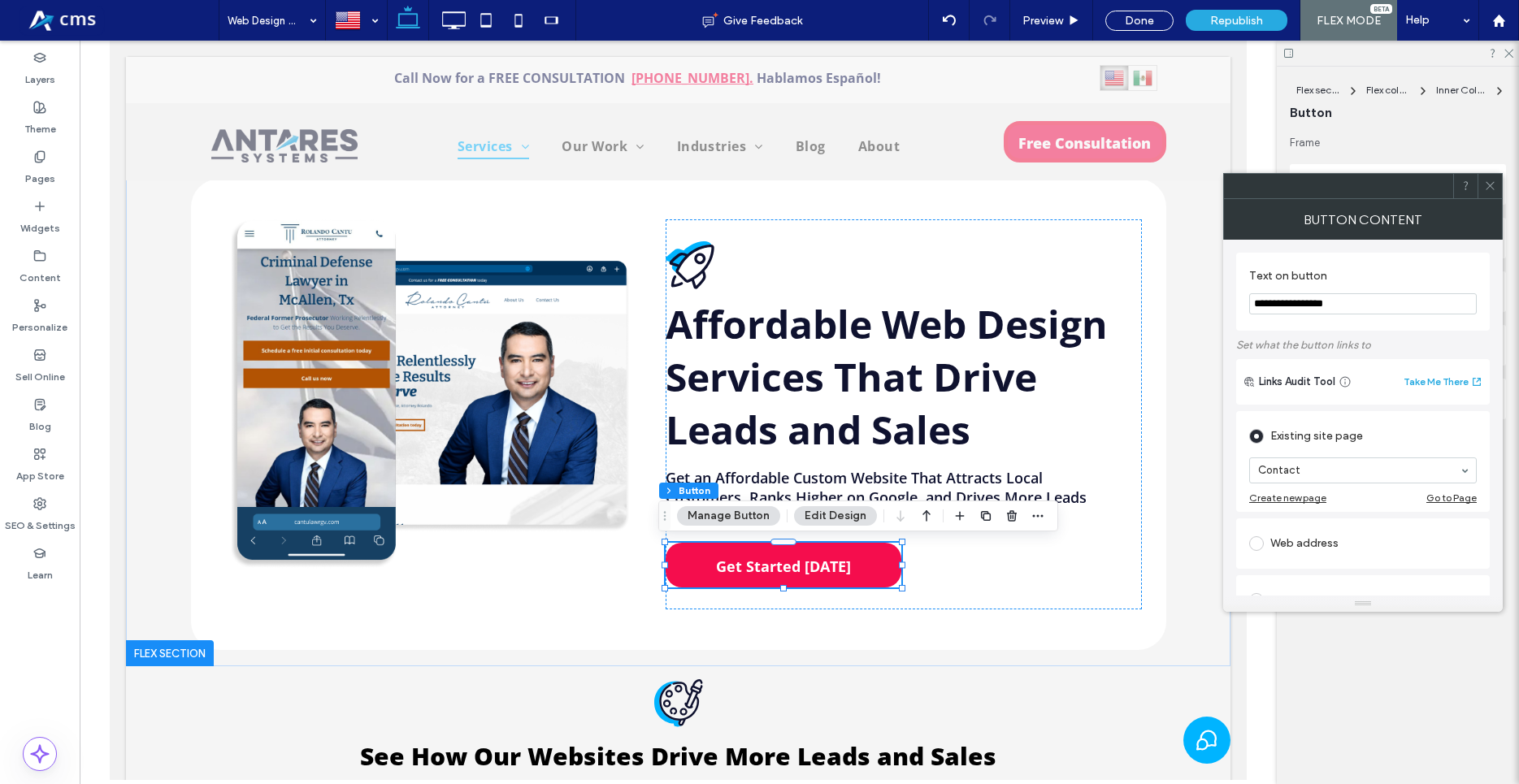
click at [1378, 472] on input at bounding box center [1359, 470] width 202 height 11
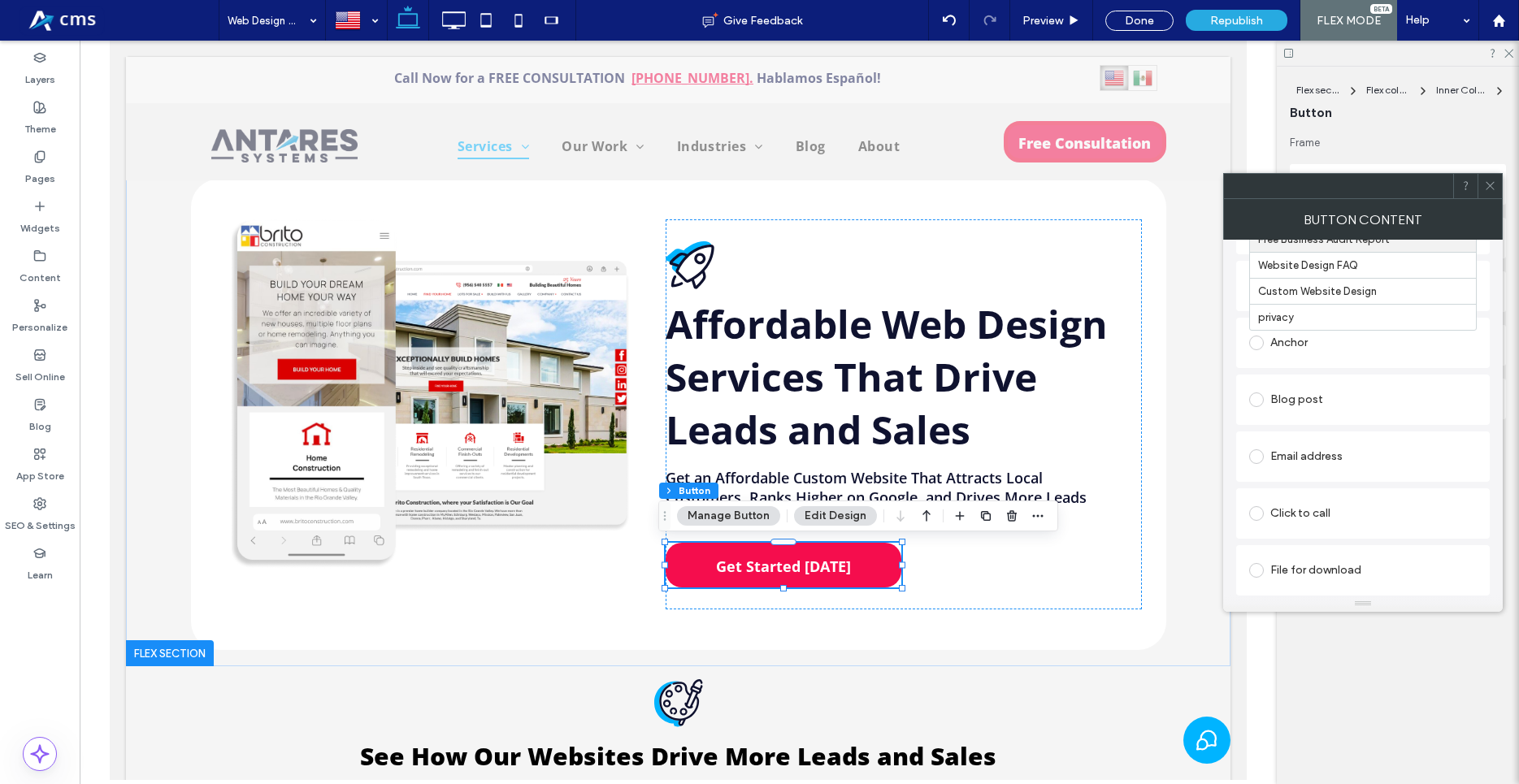
scroll to position [38, 0]
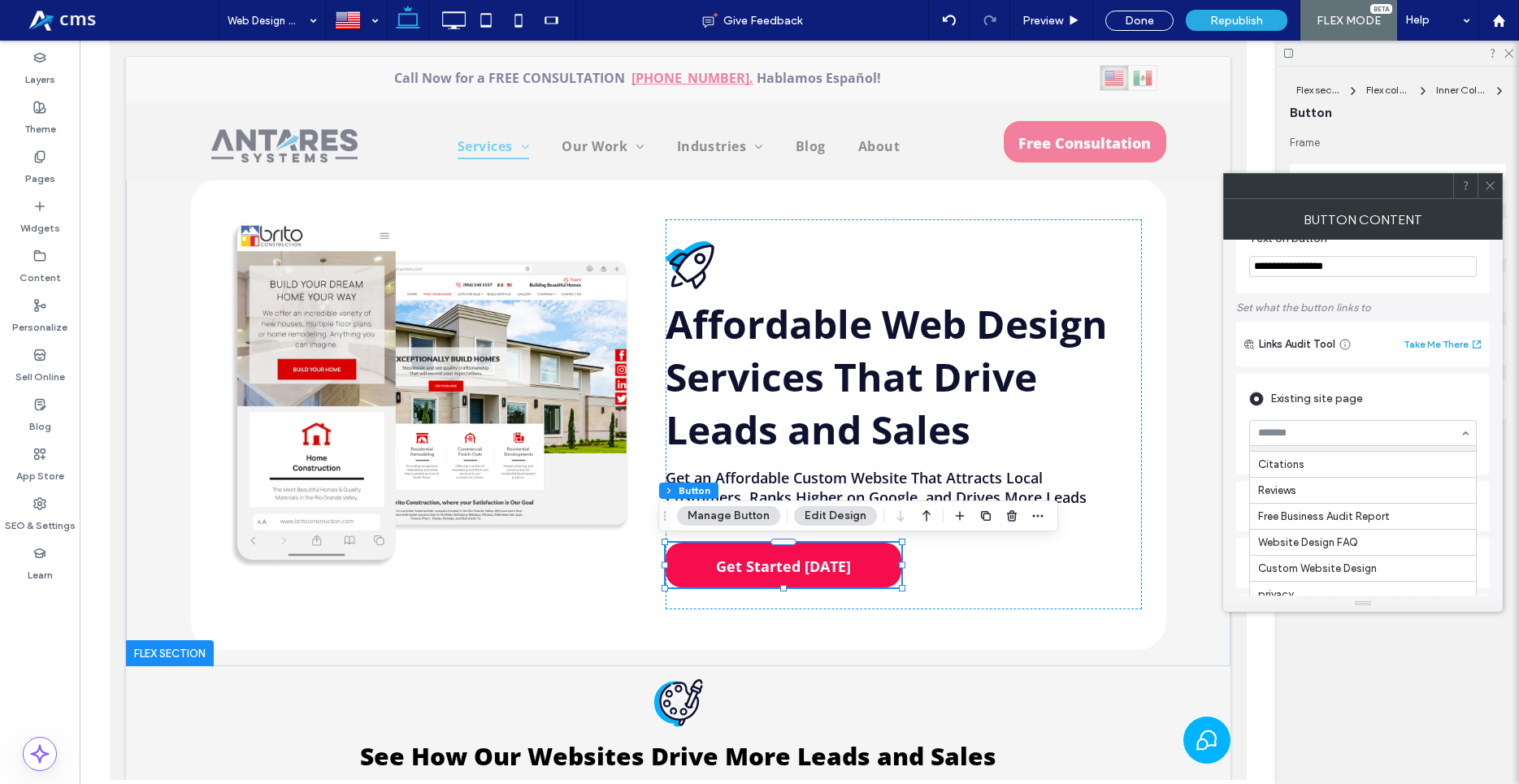
click at [1495, 191] on span at bounding box center [1490, 187] width 12 height 24
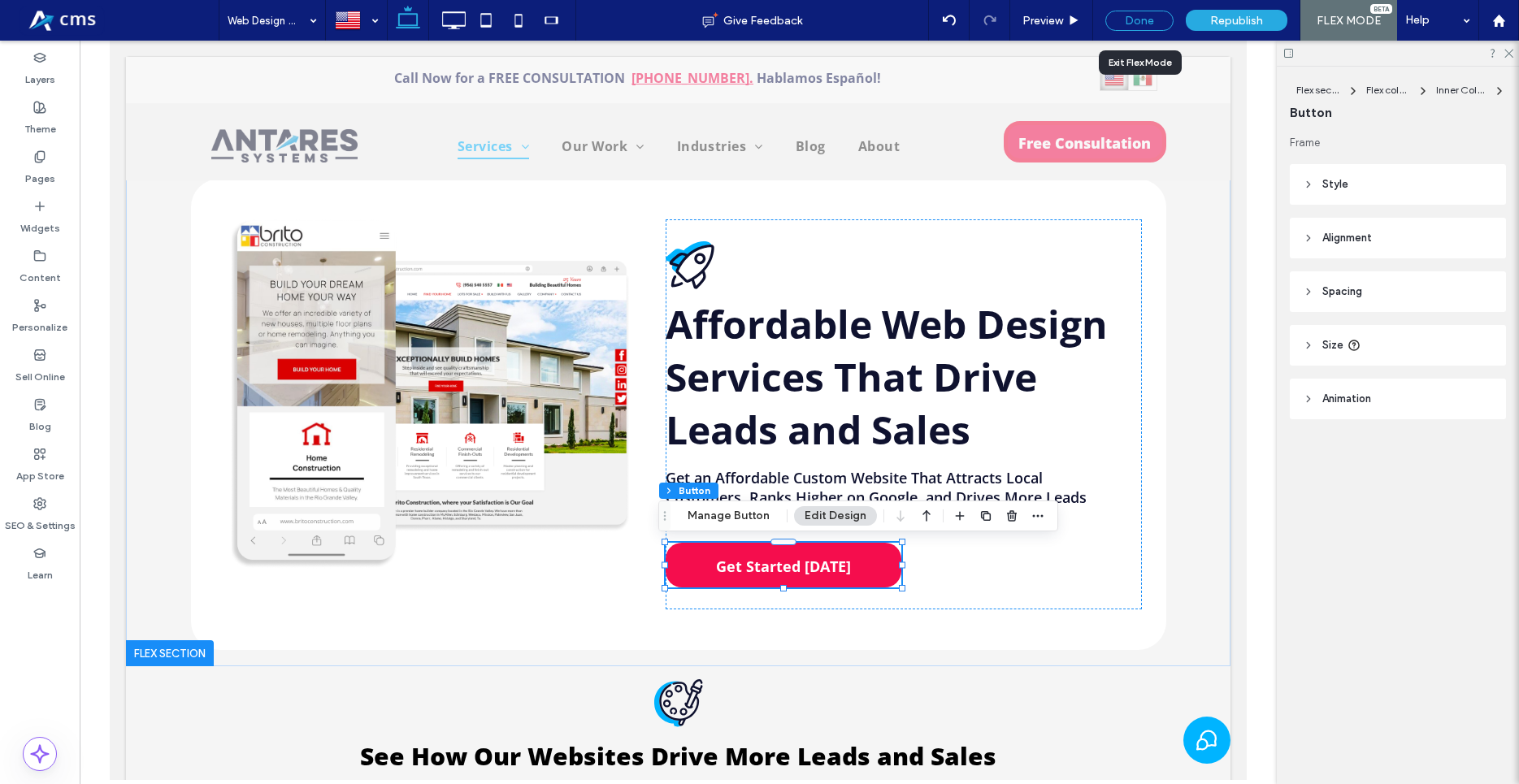
click at [1121, 17] on div "Done" at bounding box center [1139, 21] width 68 height 21
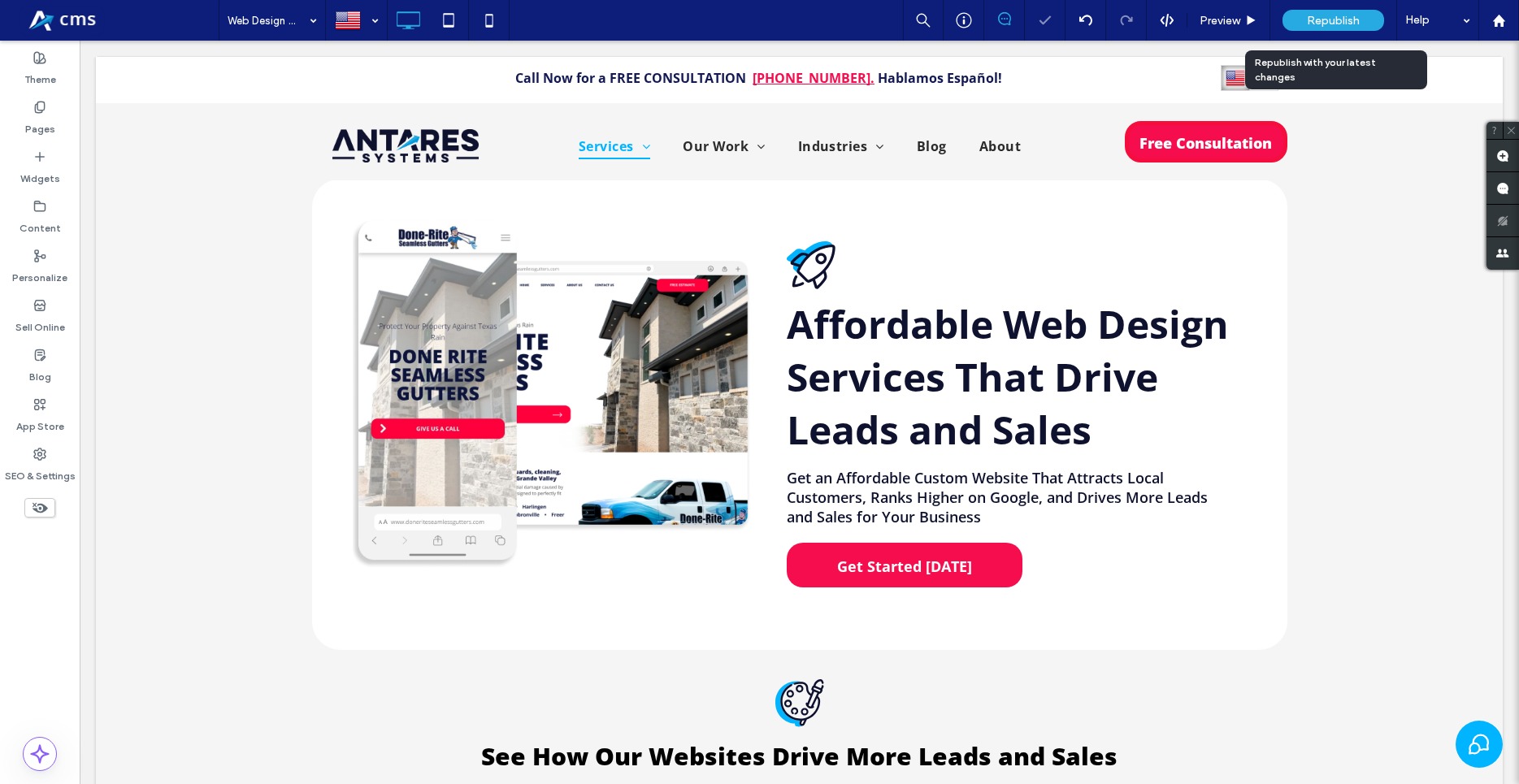
click at [1342, 18] on span "Republish" at bounding box center [1333, 21] width 53 height 14
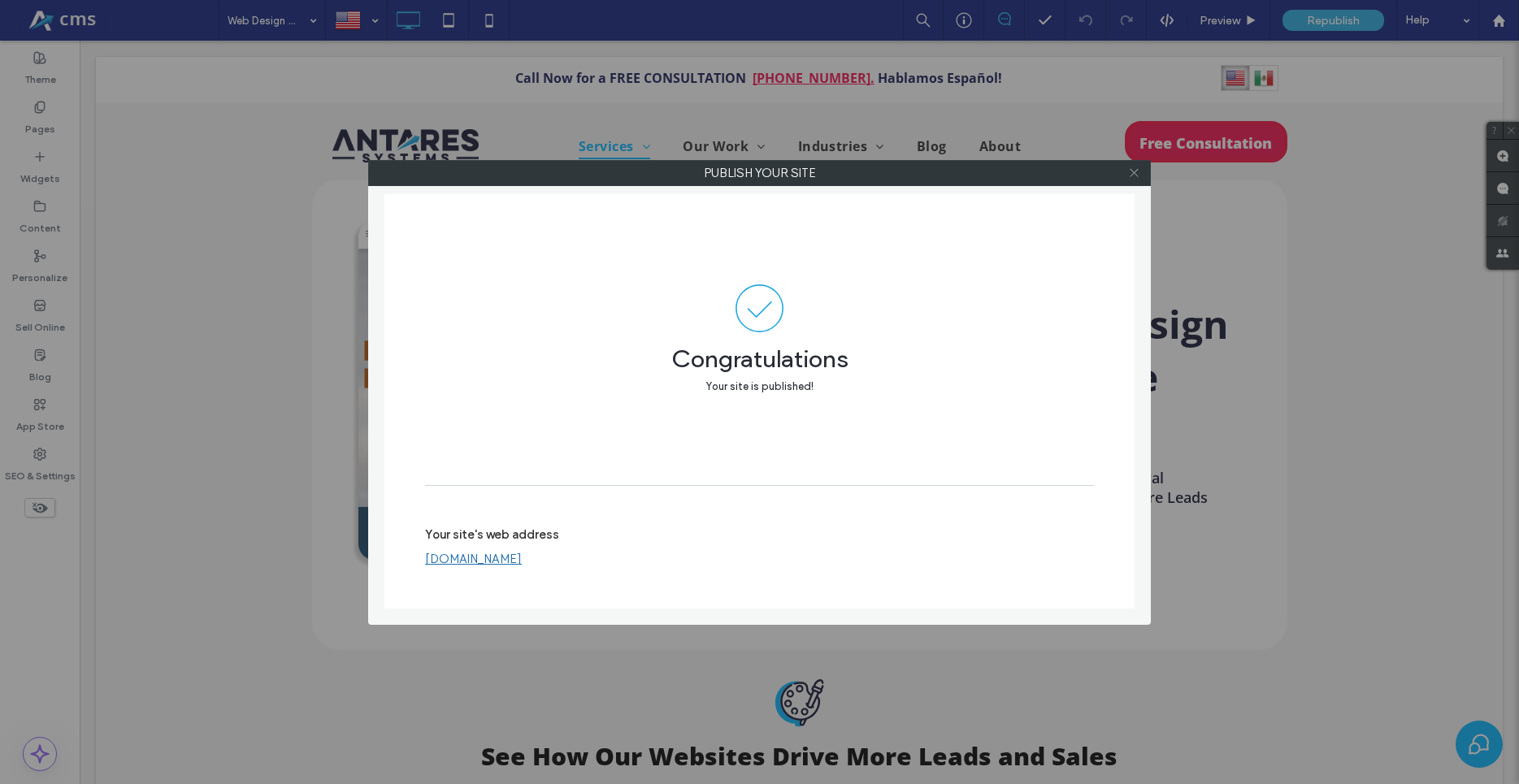
click at [1130, 170] on icon at bounding box center [1134, 172] width 12 height 12
